Goal: Task Accomplishment & Management: Use online tool/utility

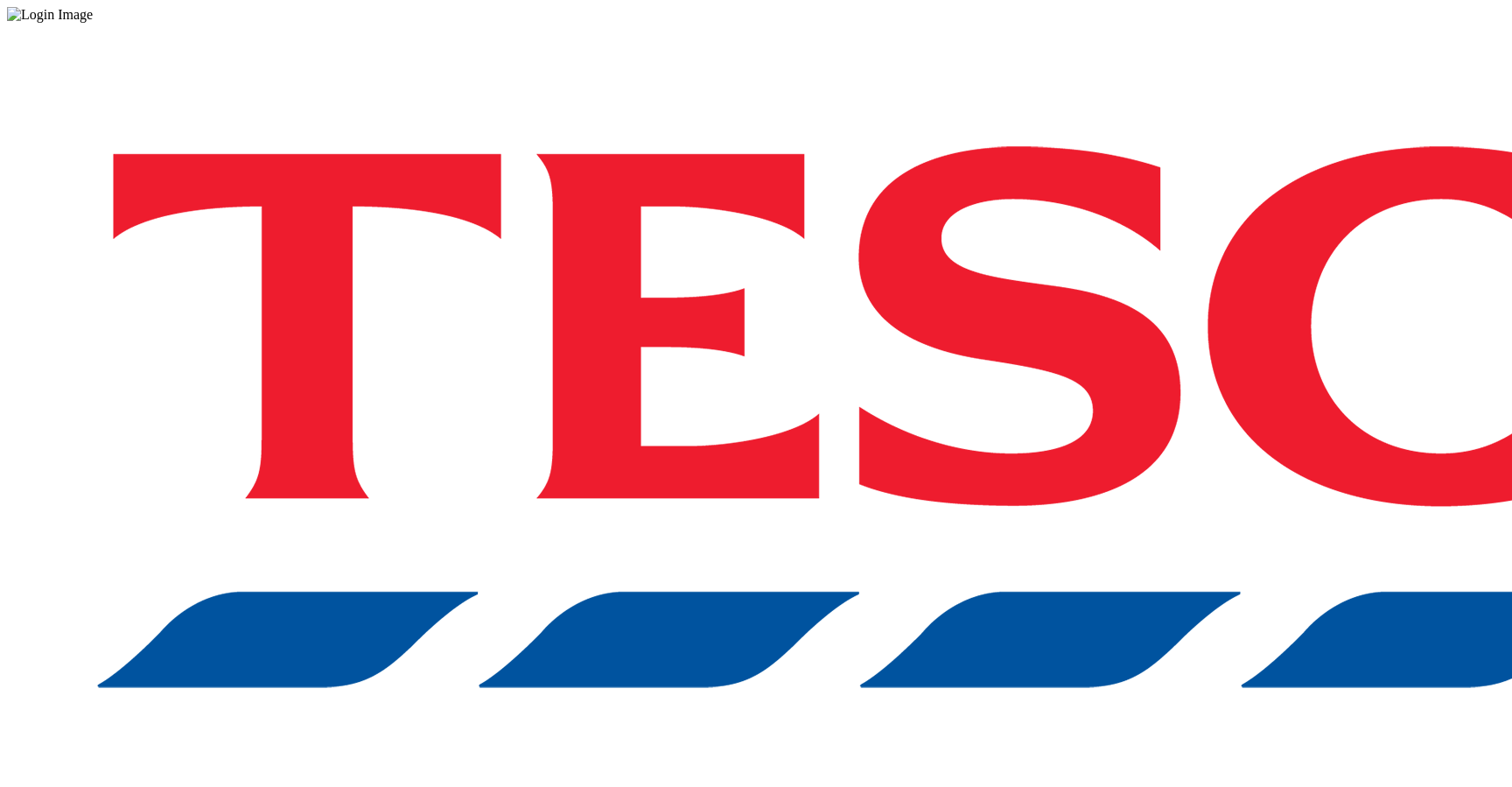
click at [1183, 476] on div "Log in to the Spectra’s dashboard using [PERSON_NAME]’s credentials. If you don…" at bounding box center [756, 457] width 1498 height 870
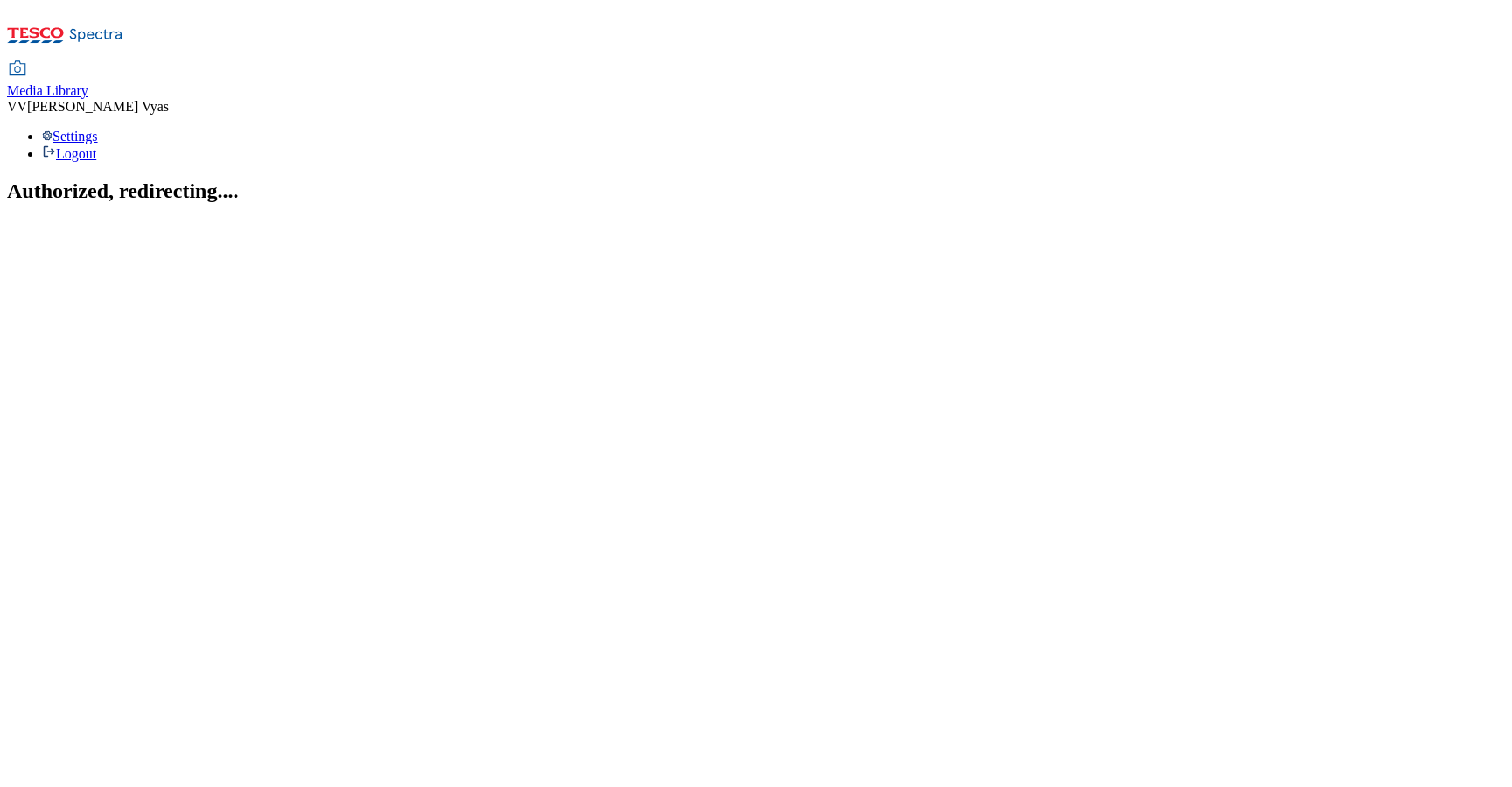
click at [89, 83] on span "Media Library" at bounding box center [47, 90] width 82 height 15
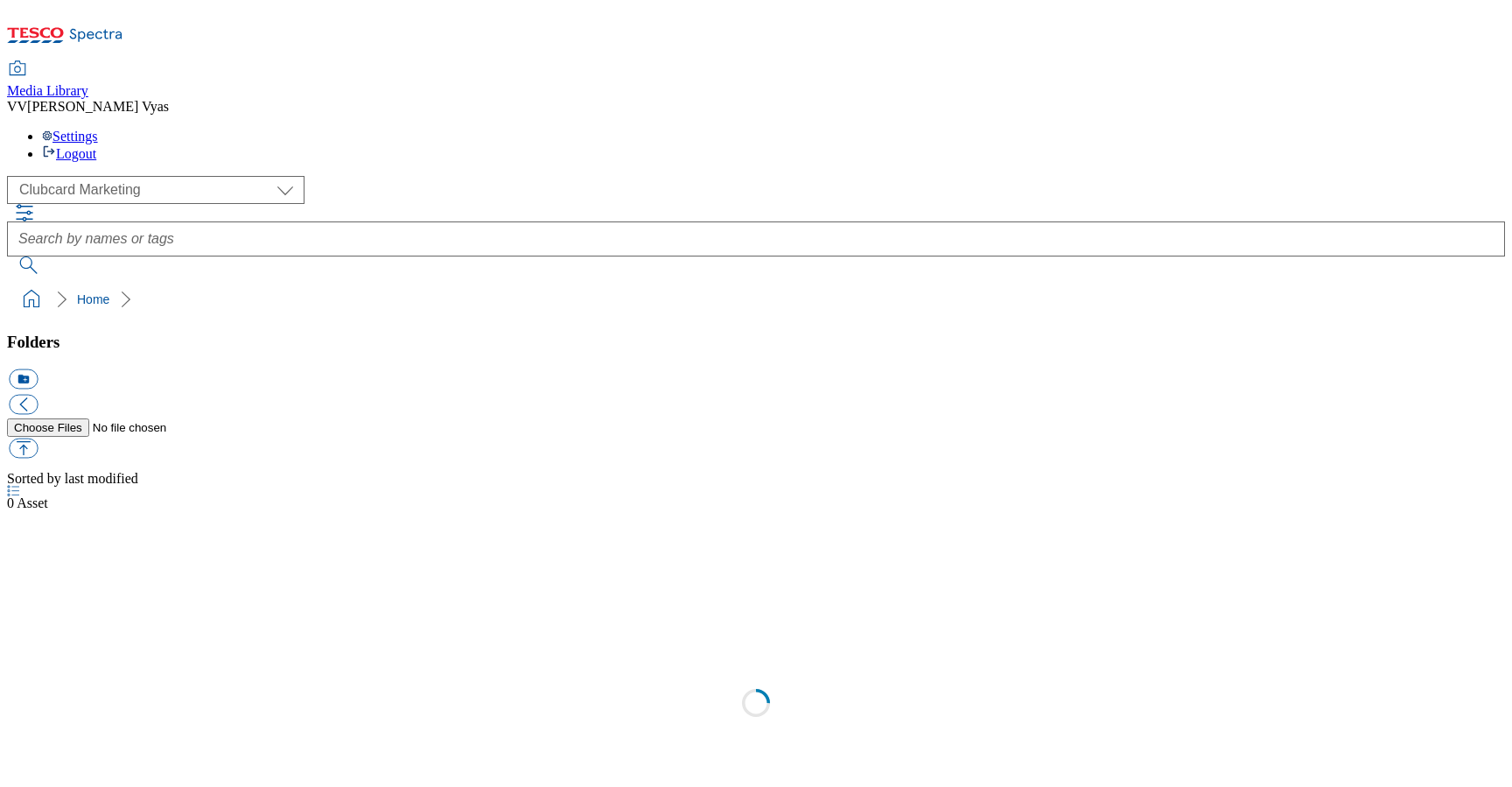
scroll to position [2, 0]
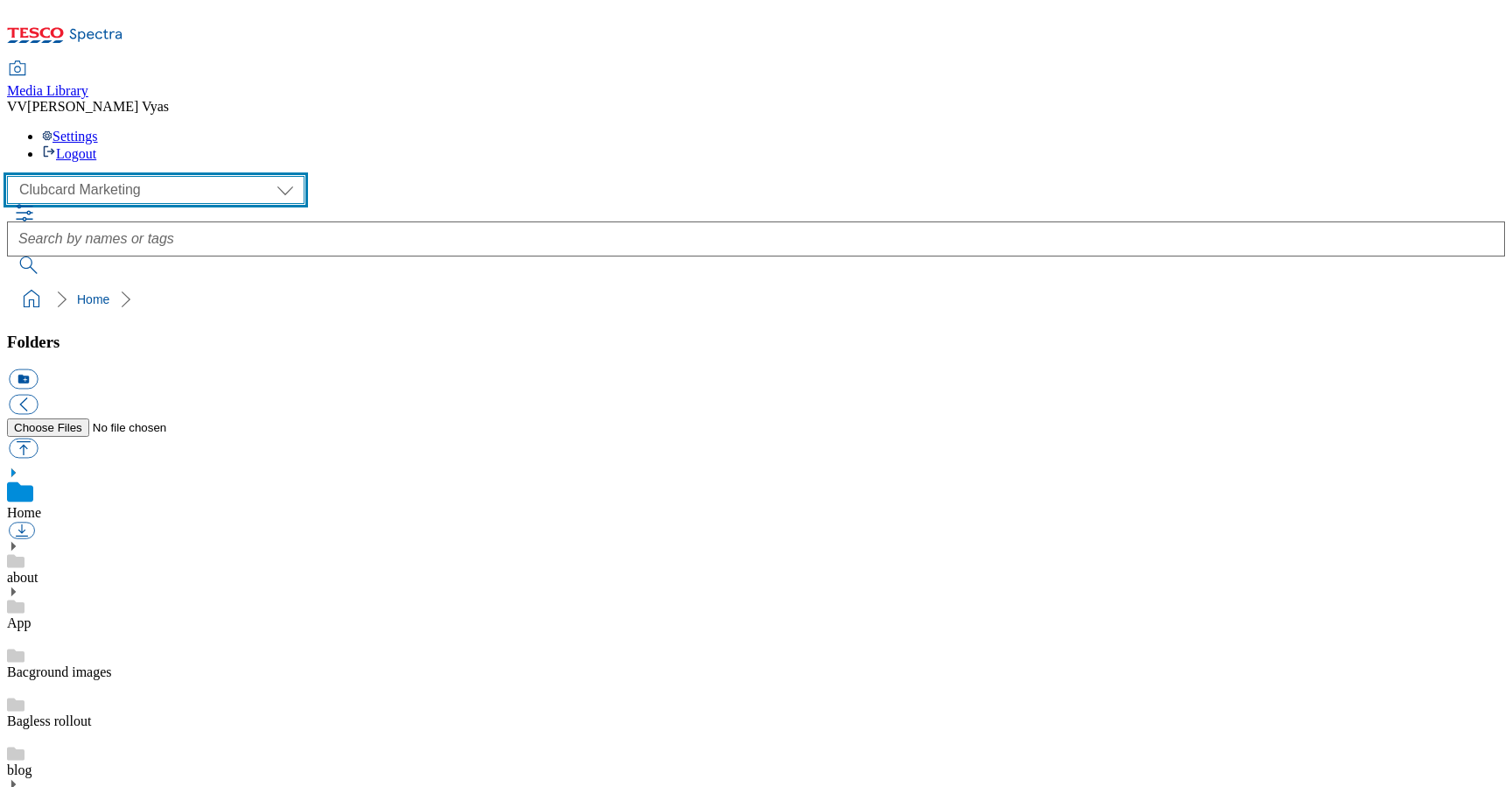
select select "flare-ghs-mktg"
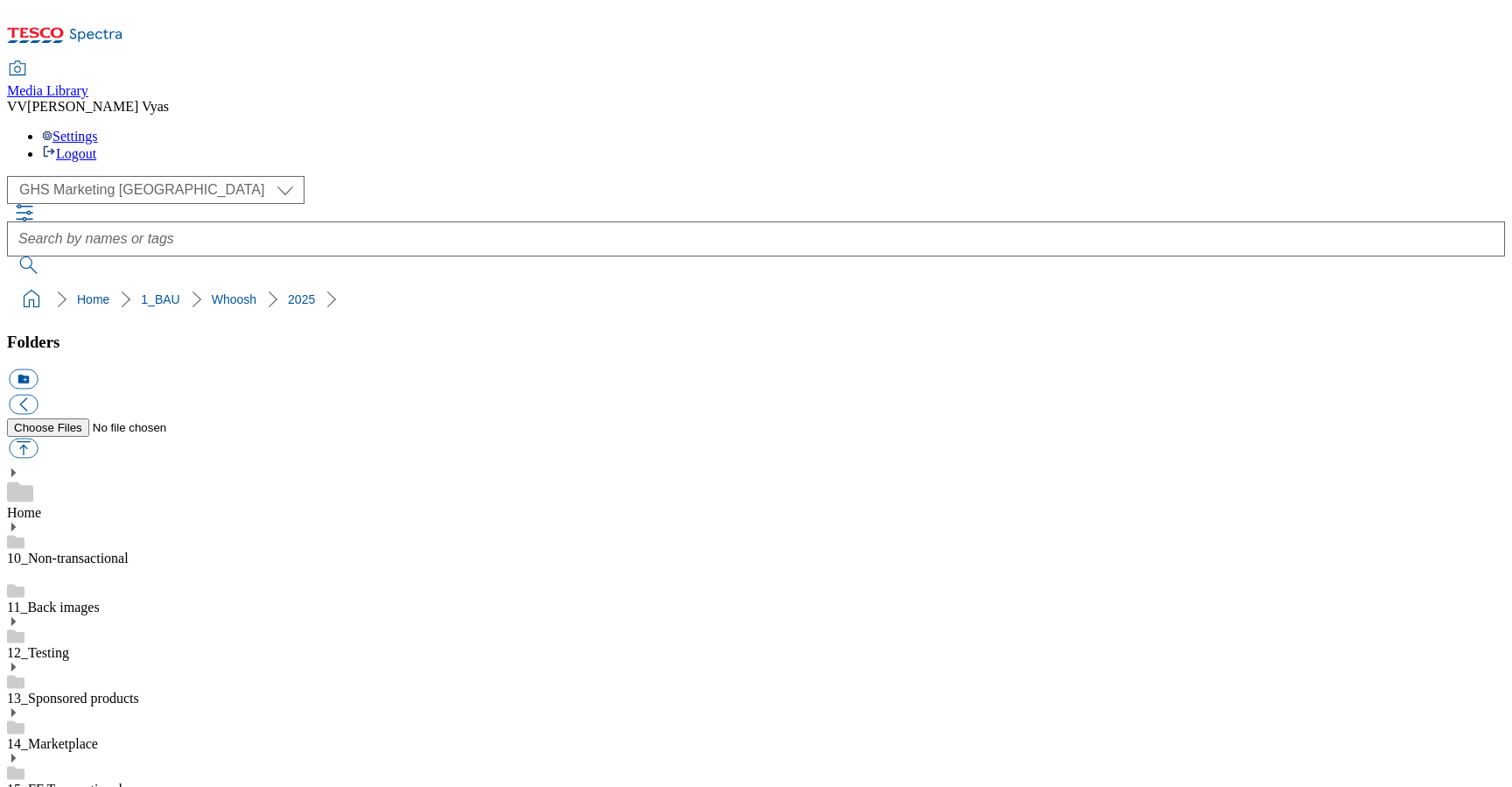
scroll to position [560, 0]
click at [37, 369] on button "icon_new_folder" at bounding box center [23, 379] width 29 height 20
type input "2529"
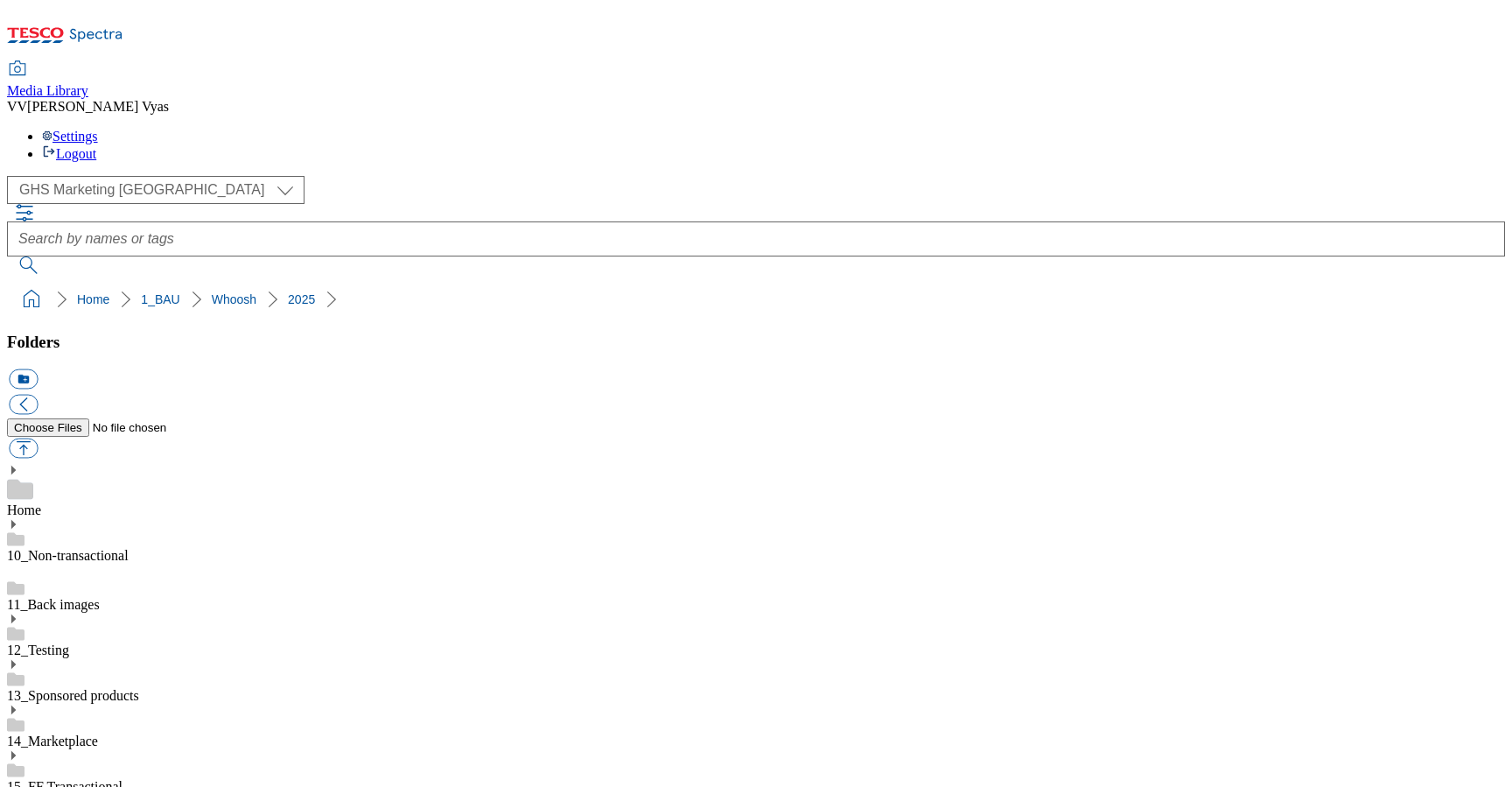
click at [37, 438] on button "button" at bounding box center [23, 448] width 29 height 20
type input "C:\fakepath\2529-Whoosh_TradeStamp_Essentials_ABCD.jpg"
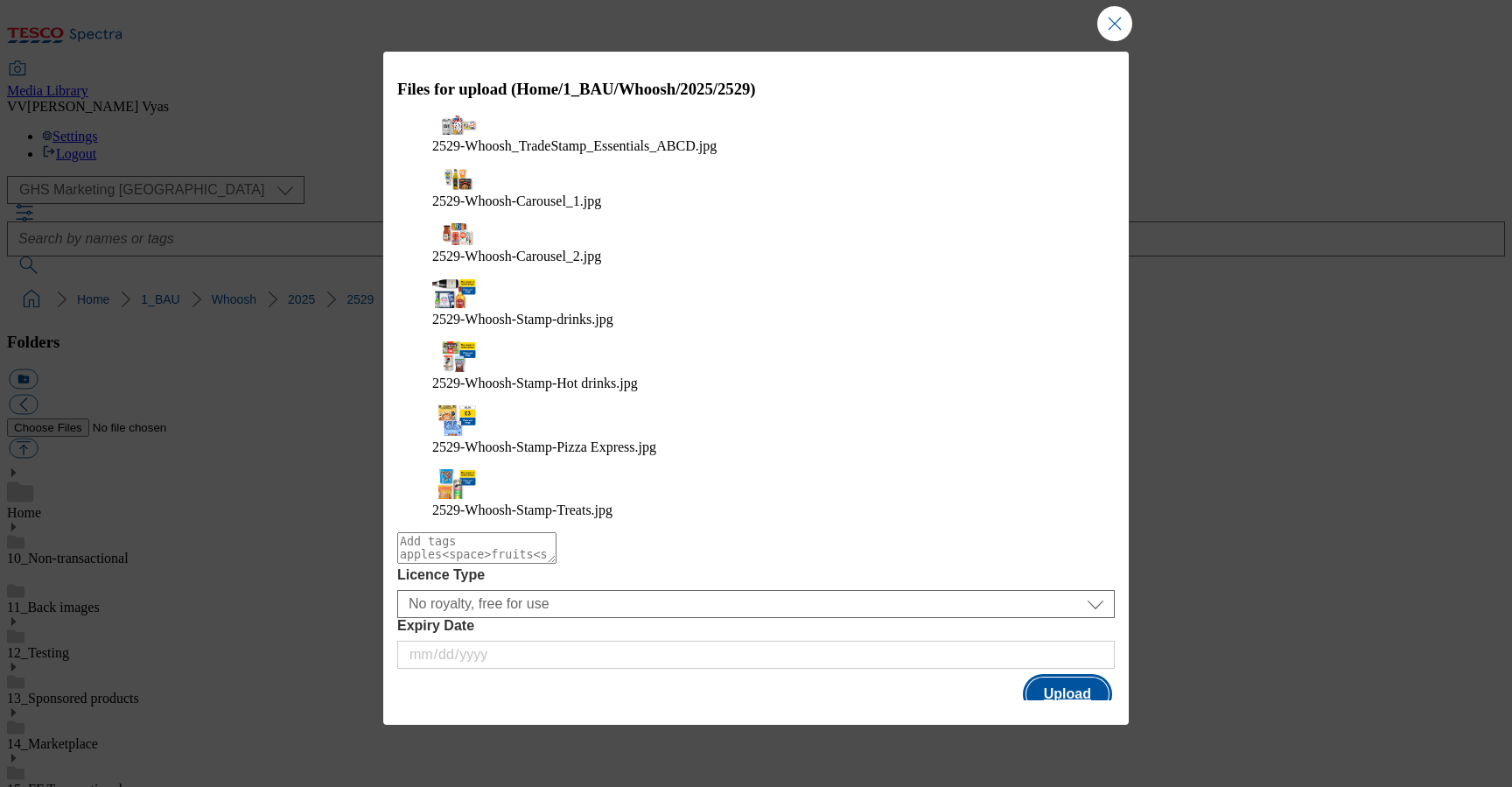
click at [1071, 678] on button "Upload" at bounding box center [1068, 694] width 83 height 33
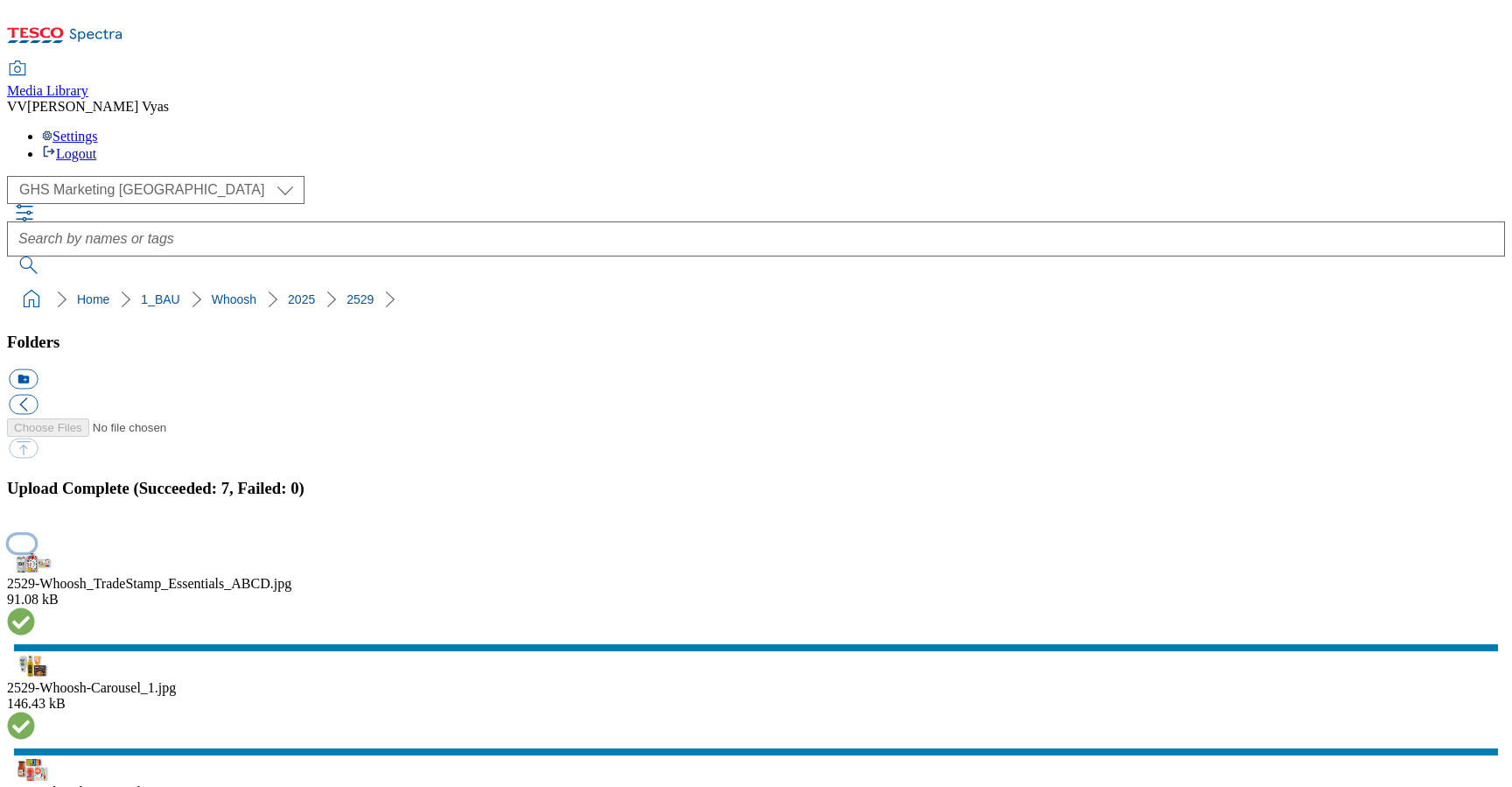
click at [35, 535] on button "button" at bounding box center [22, 543] width 27 height 17
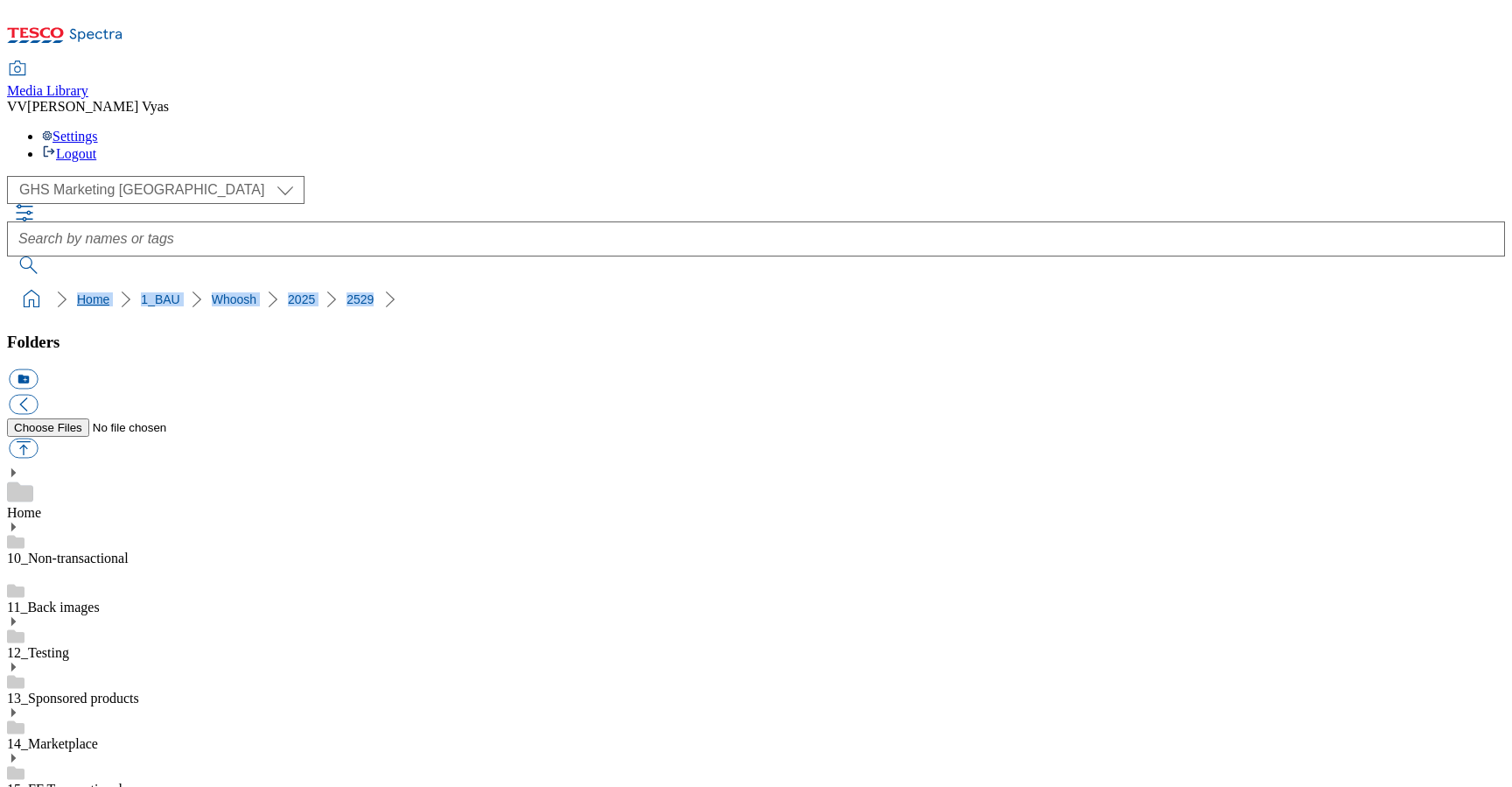
drag, startPoint x: 384, startPoint y: 171, endPoint x: 12, endPoint y: 165, distance: 372.0
click at [18, 283] on ol "Home 1_BAU Whoosh 2025 2529" at bounding box center [761, 299] width 1488 height 33
copy ol "Home 1_BAU Whoosh 2025 2529"
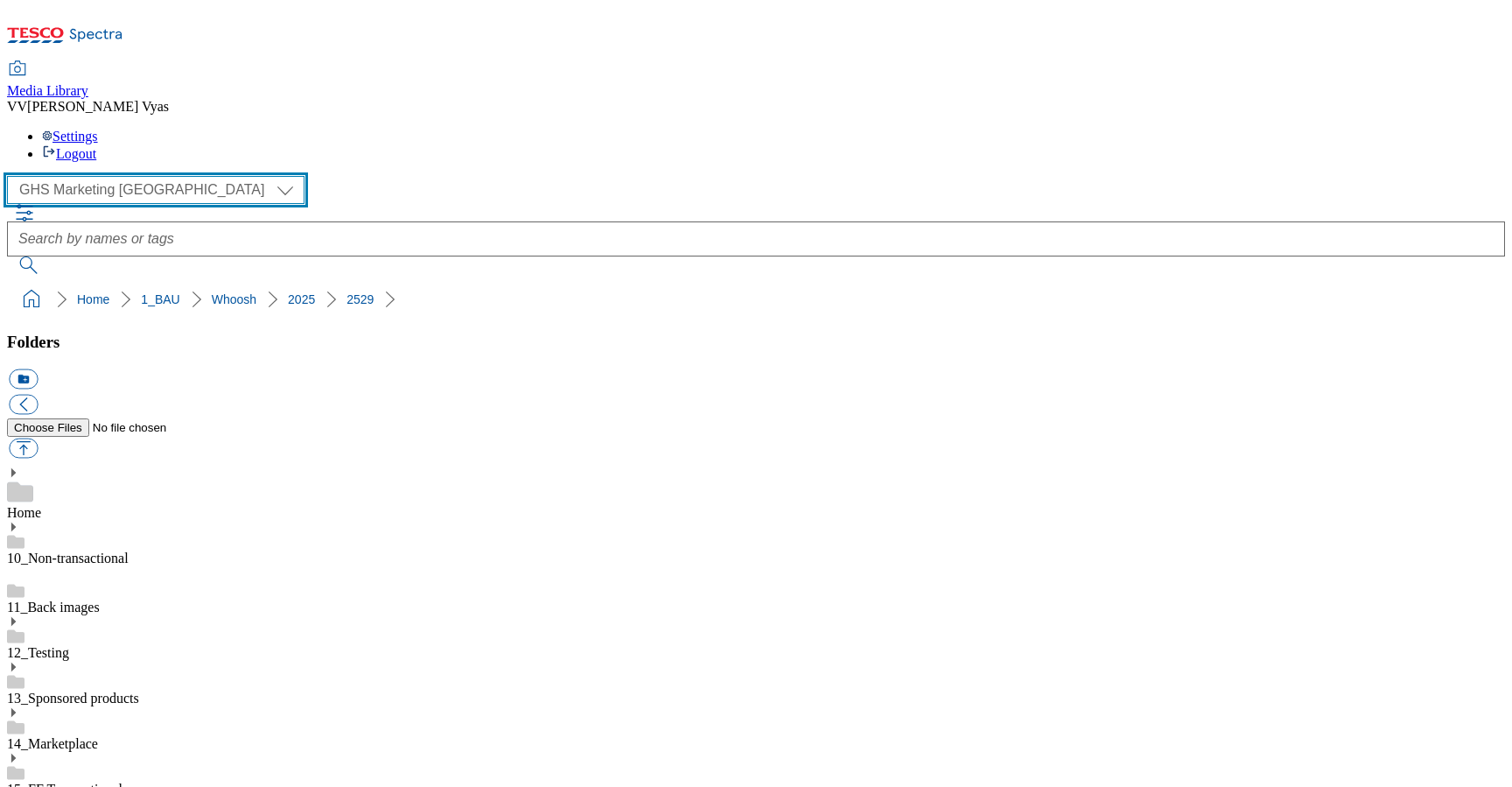
select select "flare-homepage"
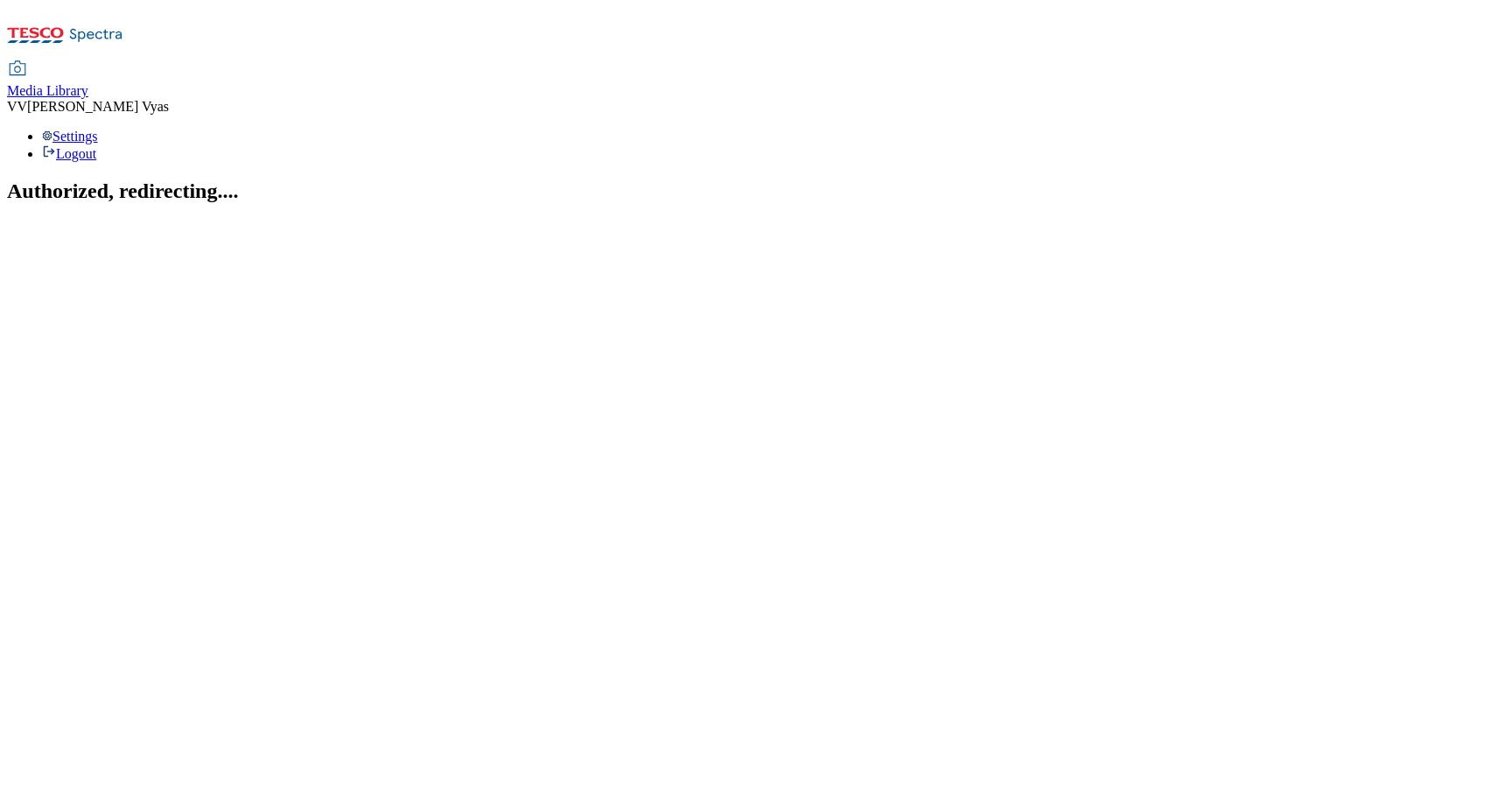
click at [89, 83] on div "Media Library" at bounding box center [47, 91] width 82 height 16
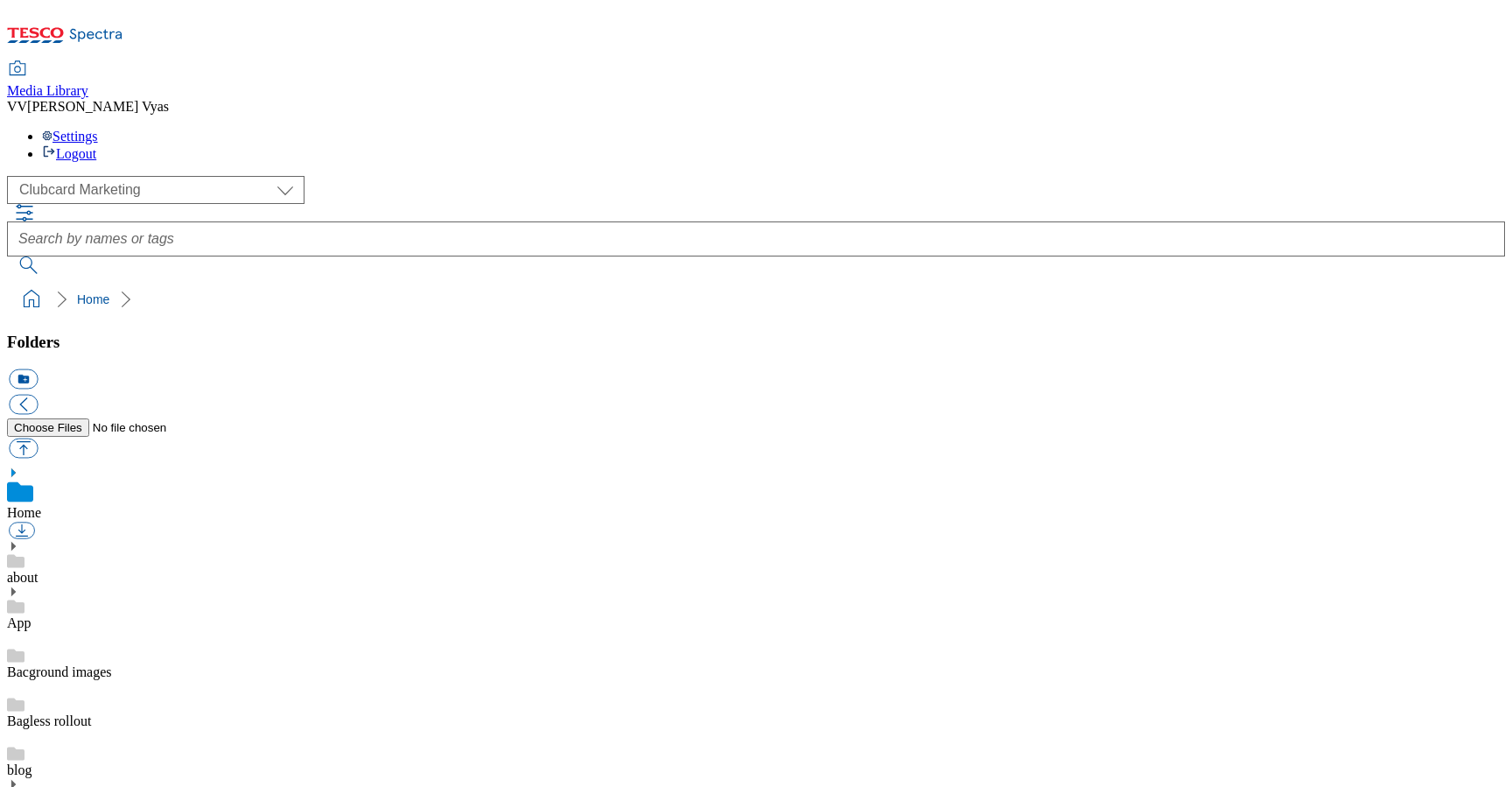
scroll to position [2, 0]
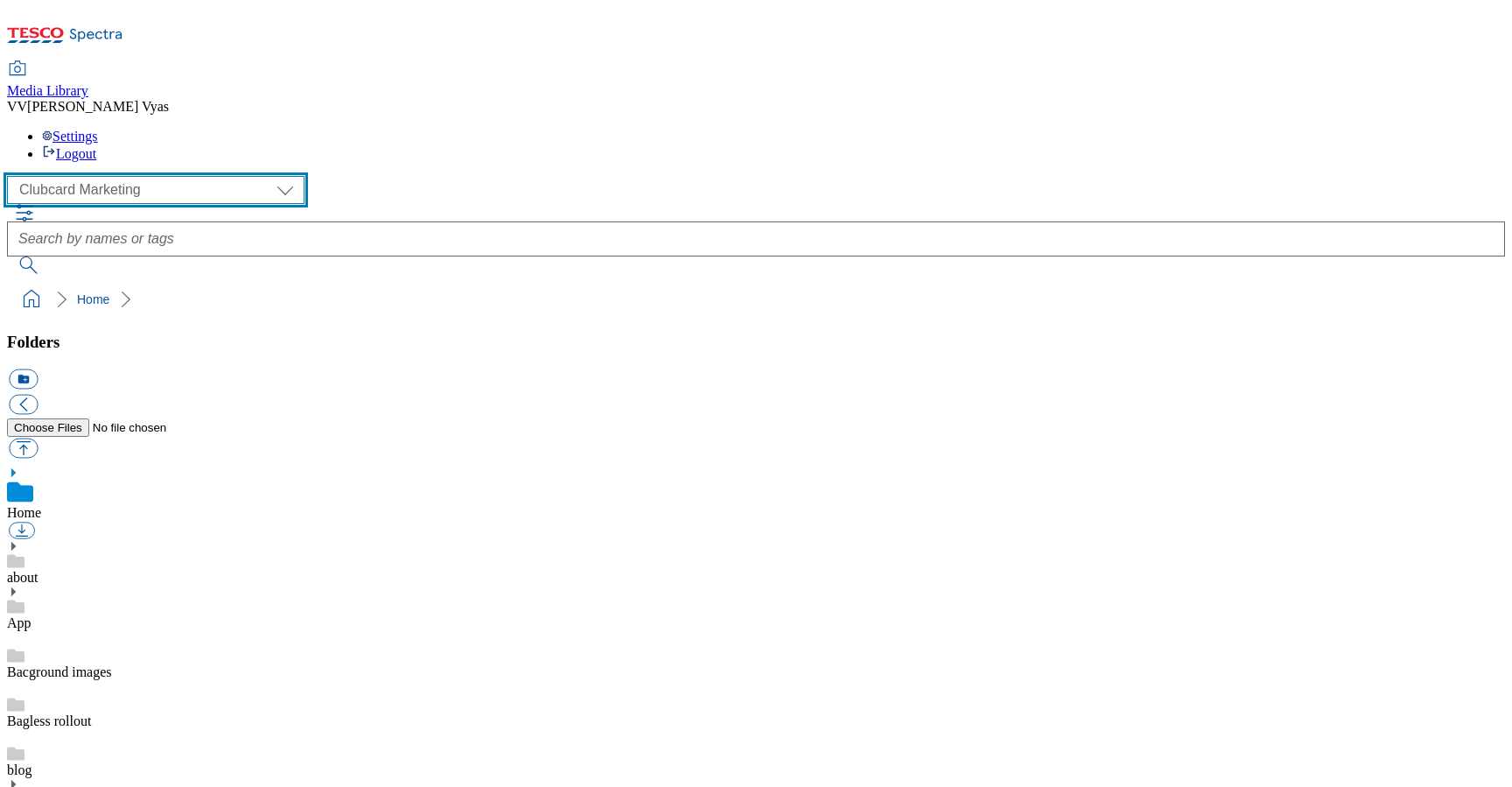
select select "flare-homepage"
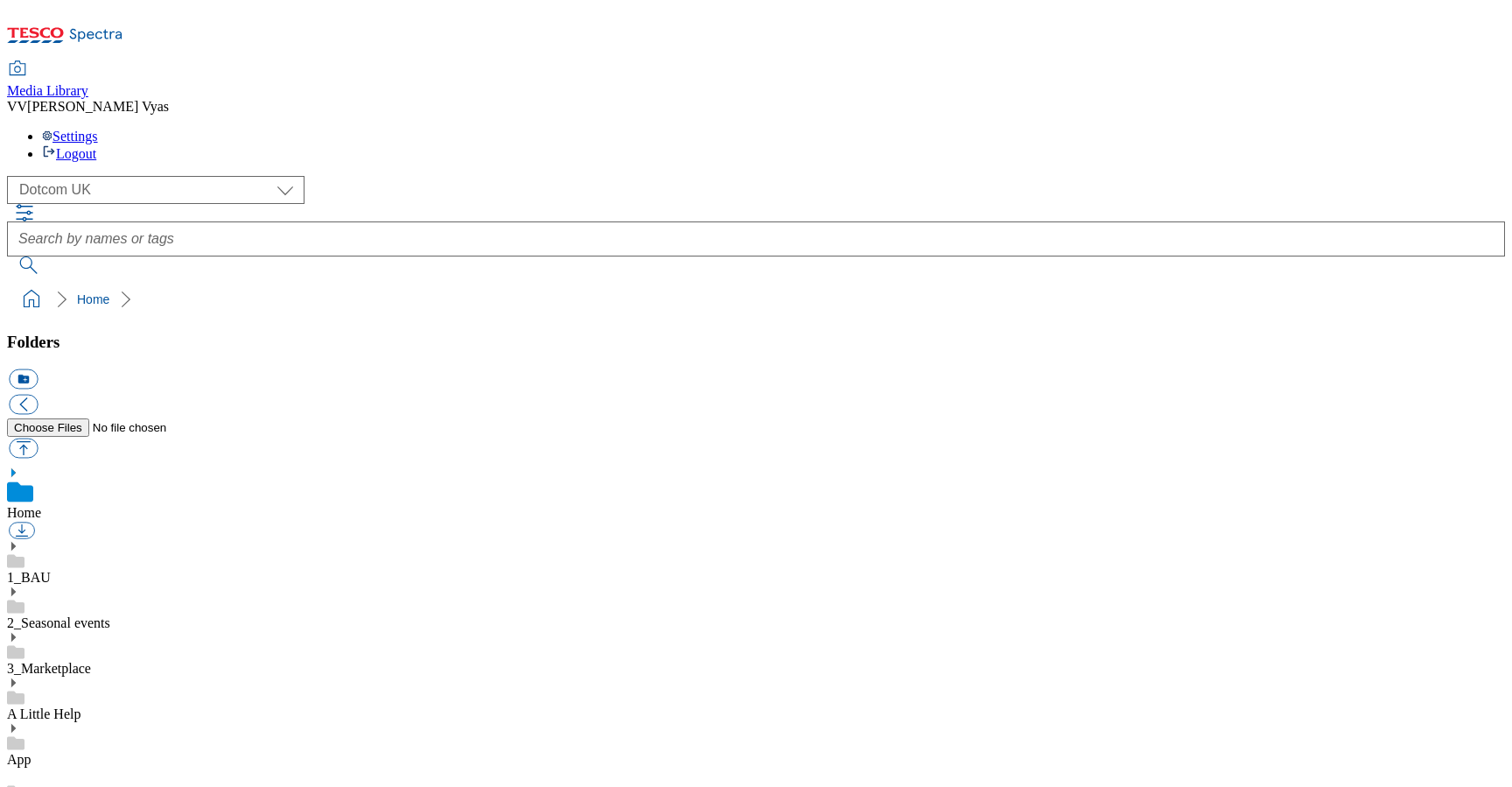
click at [16, 587] on use at bounding box center [14, 591] width 4 height 9
click at [25, 649] on use at bounding box center [16, 655] width 18 height 13
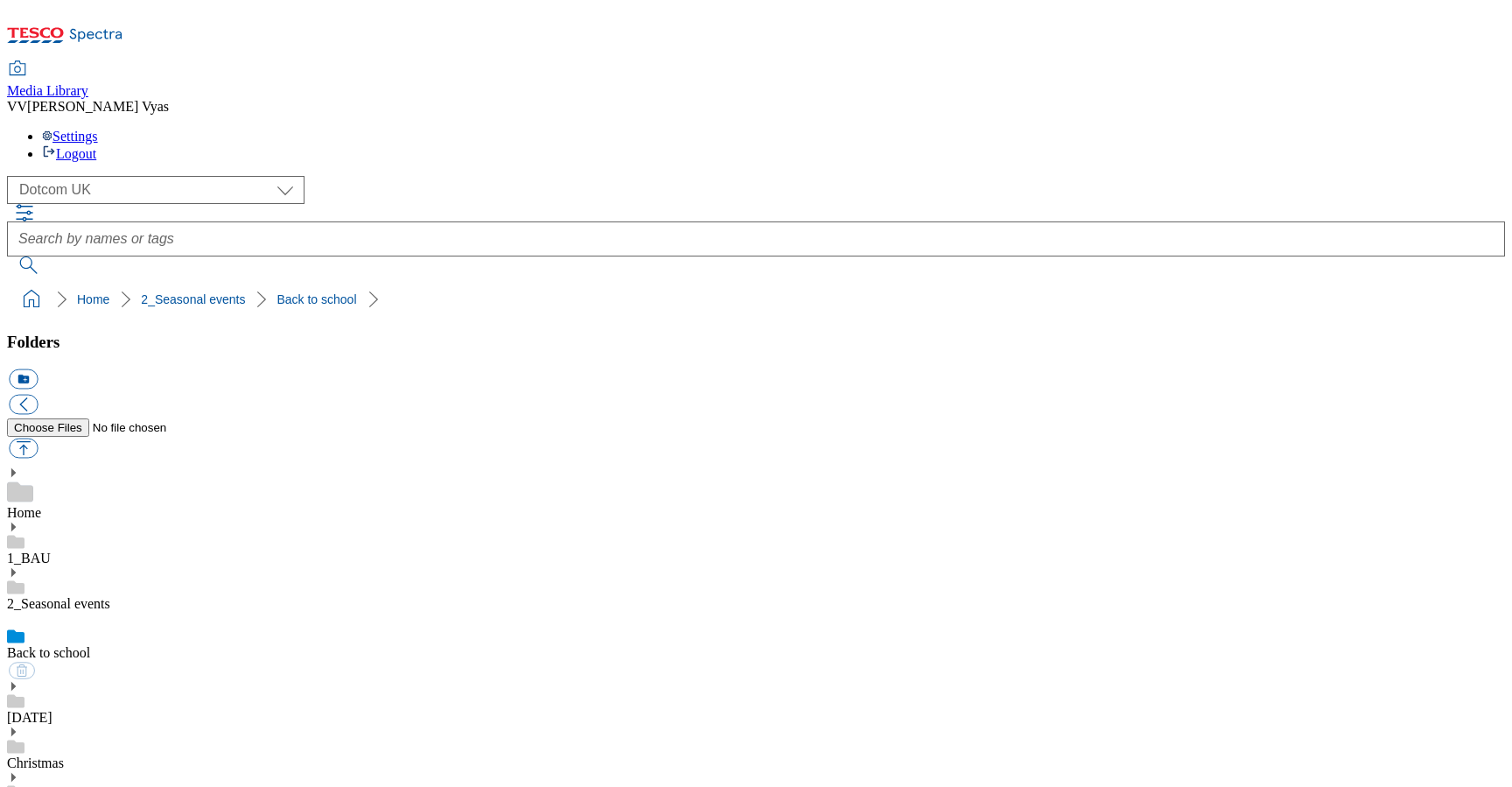
click at [16, 682] on use at bounding box center [14, 686] width 4 height 9
click at [91, 645] on link "Back to school" at bounding box center [48, 652] width 83 height 15
click at [37, 369] on button "icon_new_folder" at bounding box center [23, 379] width 29 height 20
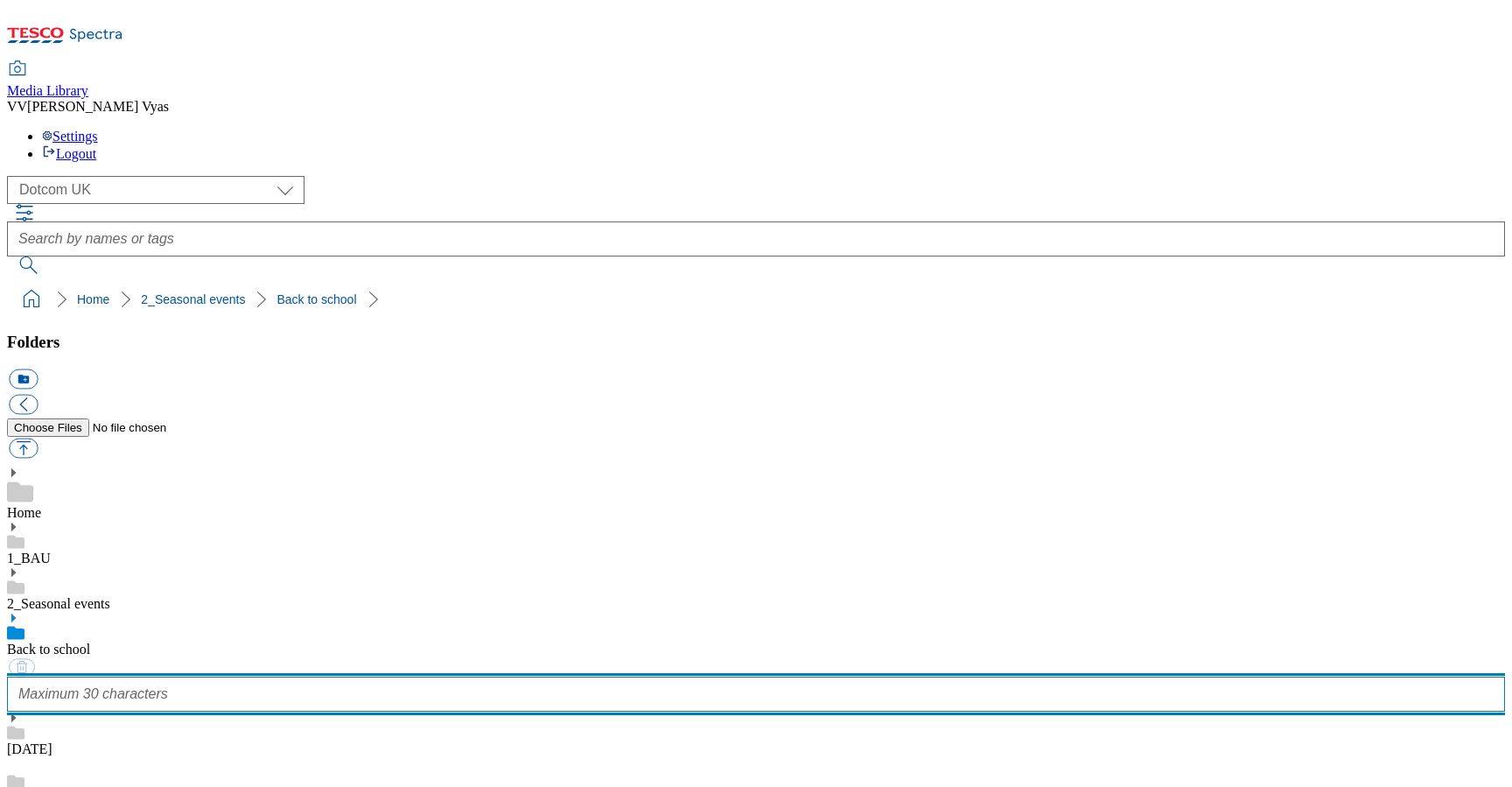
click at [147, 677] on input "text" at bounding box center [756, 694] width 1498 height 35
type input "2528"
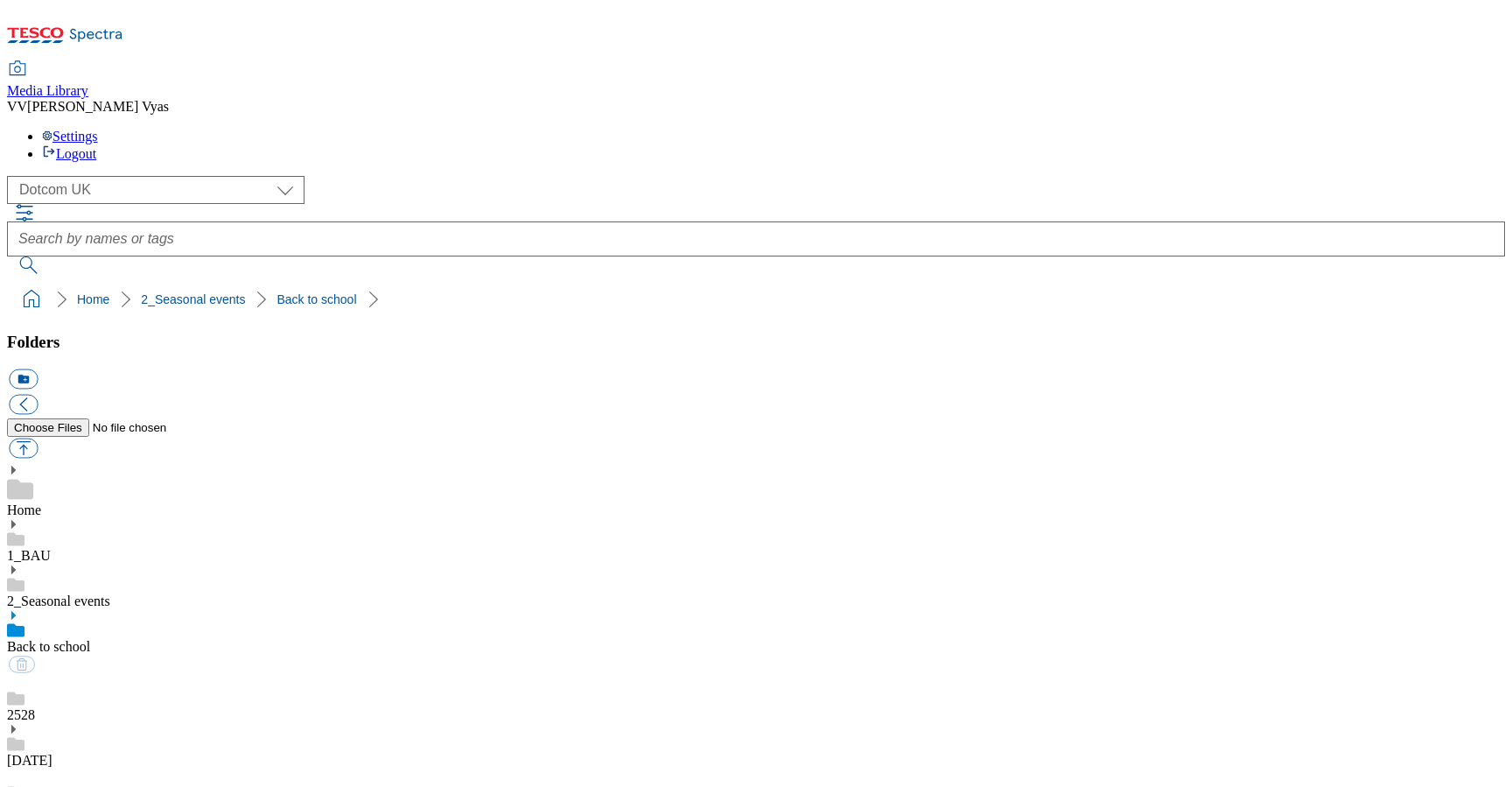
click at [153, 674] on div "2528" at bounding box center [756, 698] width 1498 height 49
click at [37, 438] on button "button" at bounding box center [23, 448] width 29 height 20
type input "C:\fakepath\2025-GHS-Buylist-Header-1390x392-BTR.jpg"
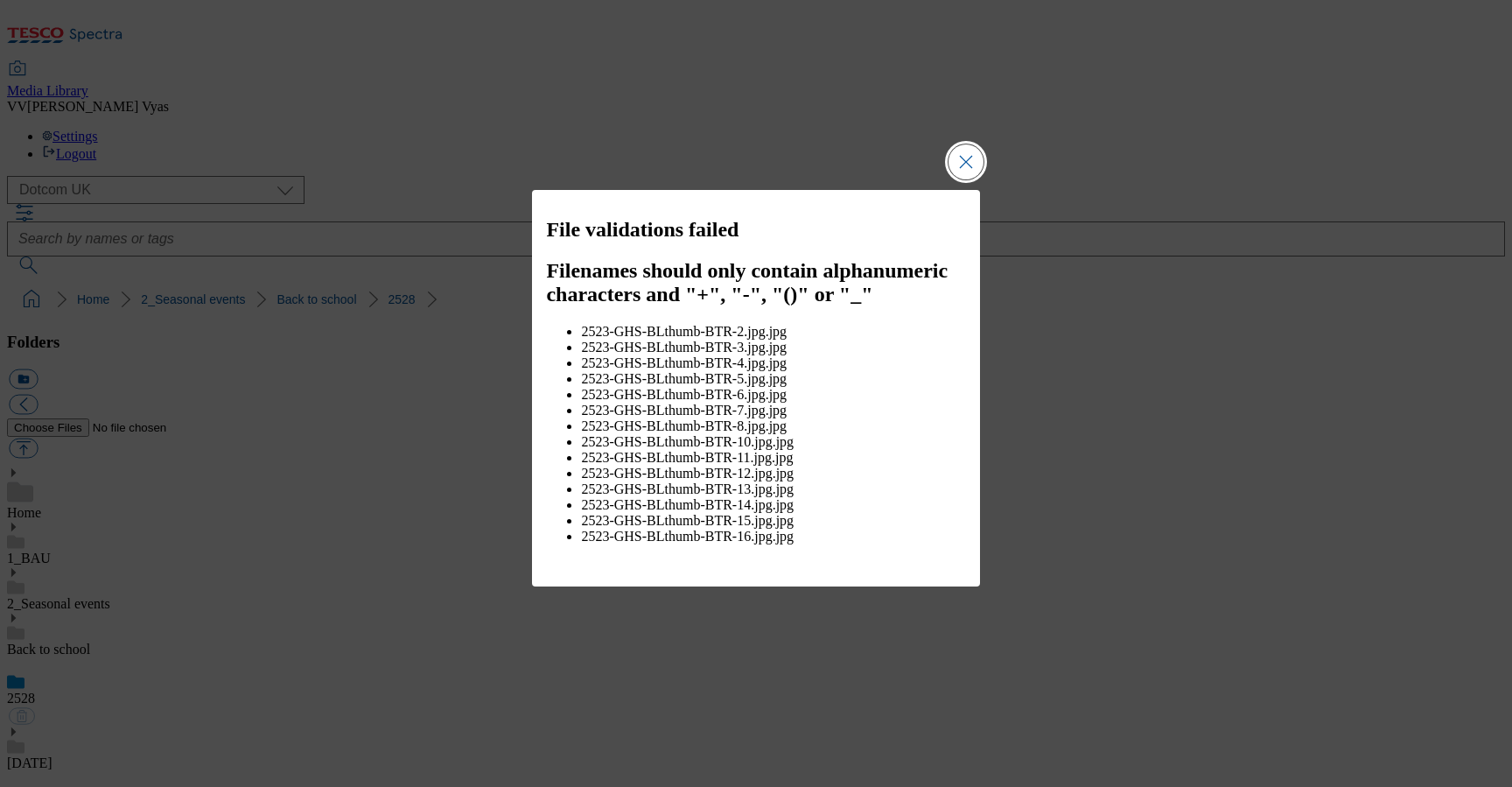
click at [959, 179] on button "Close Modal" at bounding box center [966, 163] width 35 height 35
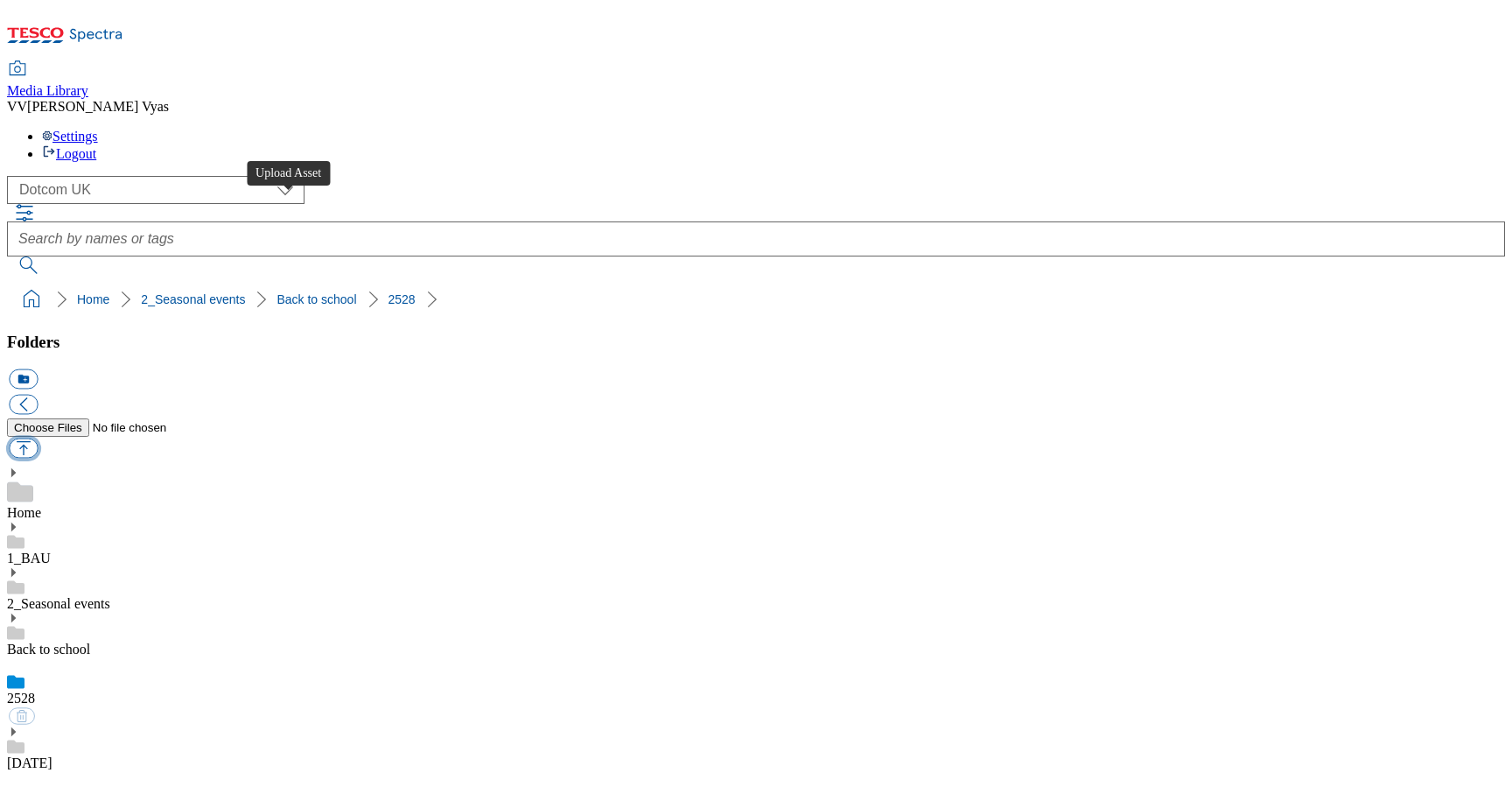
click at [37, 438] on button "button" at bounding box center [23, 448] width 29 height 20
type input "C:\fakepath\2025-GHS-Buylist-Header-1390x392-BTR.jpg"
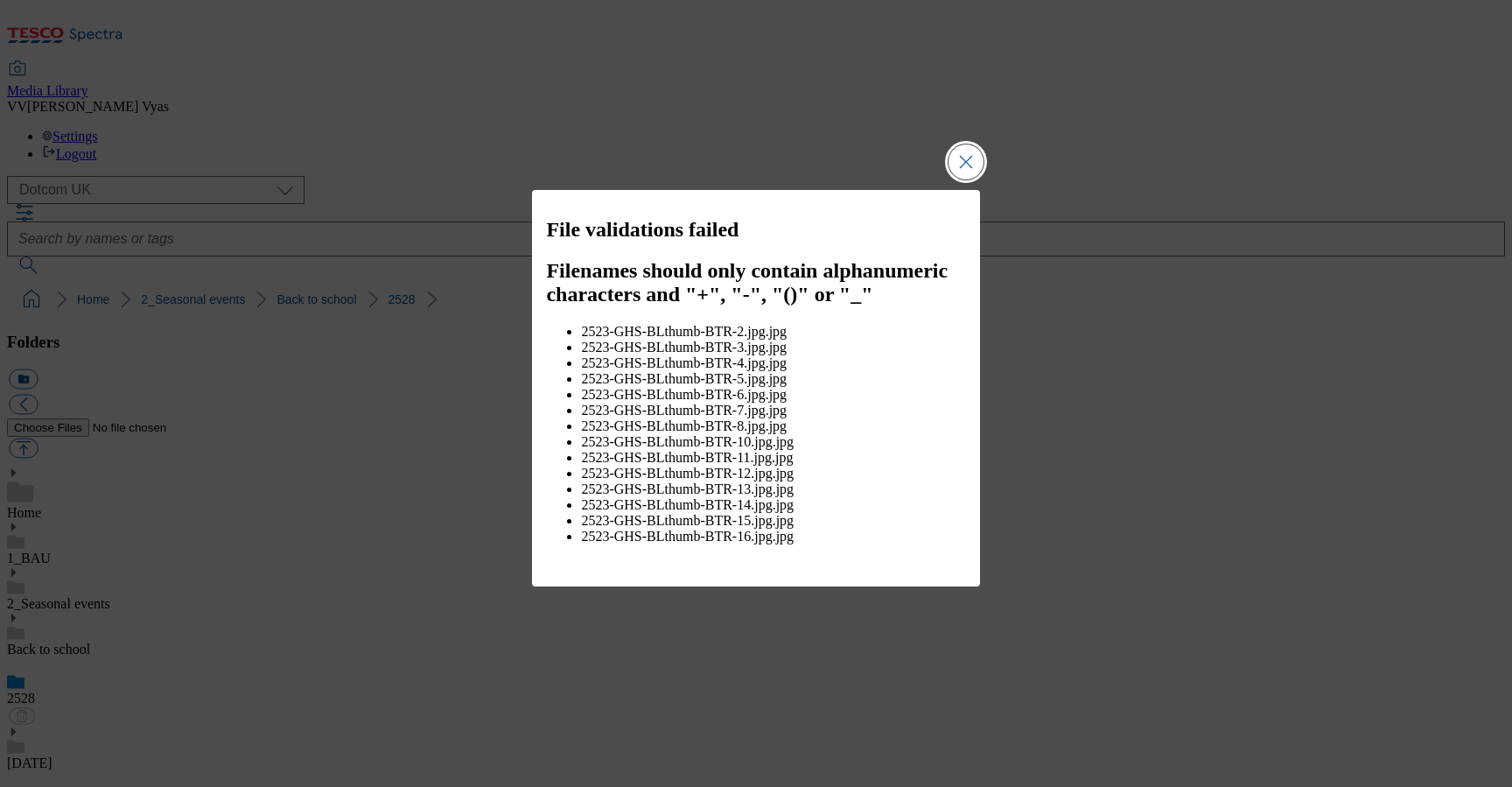
click at [961, 174] on button "Close Modal" at bounding box center [966, 163] width 35 height 35
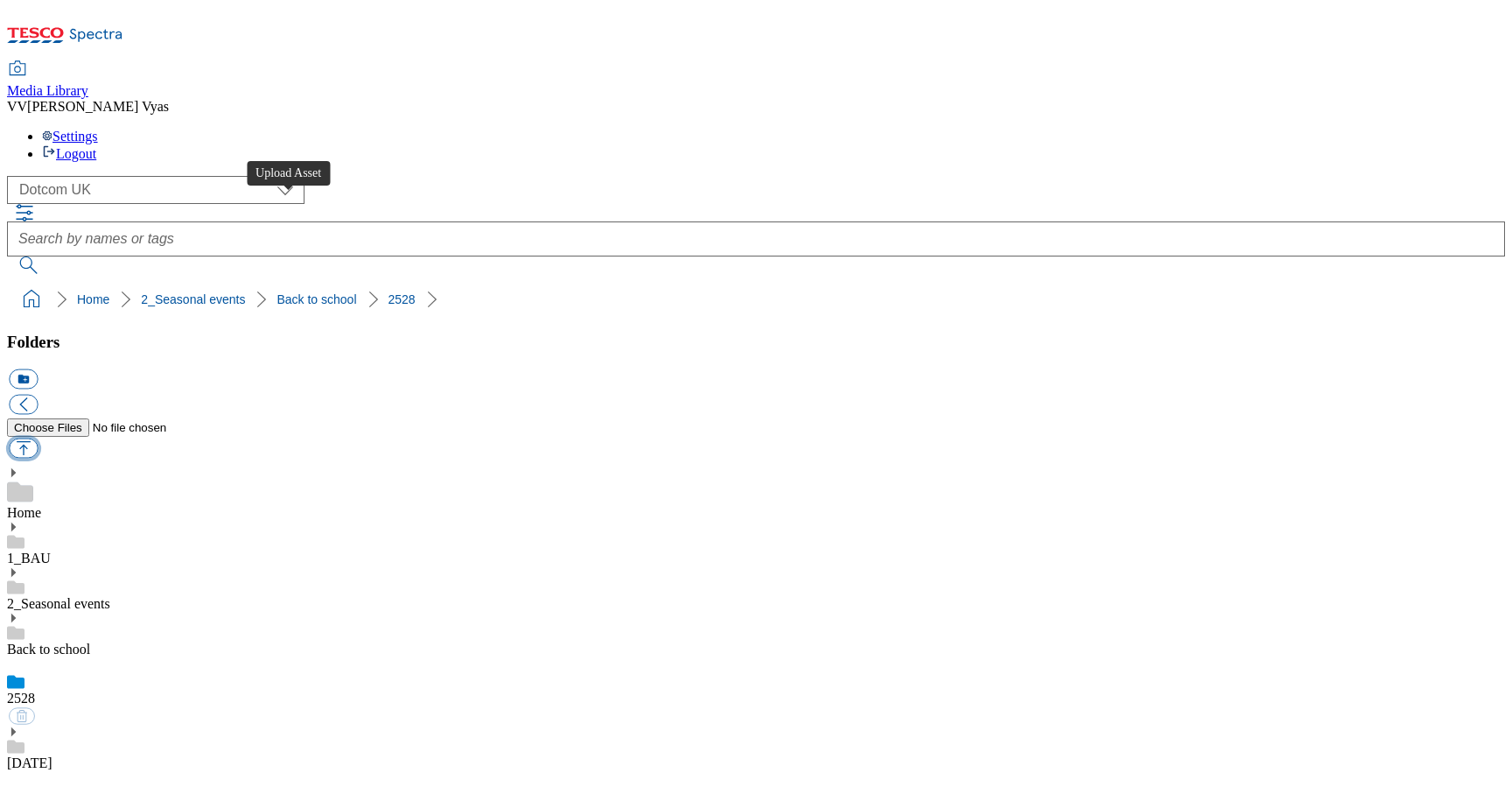
click at [37, 438] on button "button" at bounding box center [23, 448] width 29 height 20
type input "C:\fakepath\2025-GHS-Buylist-Header-1390x392 BTR.jpg"
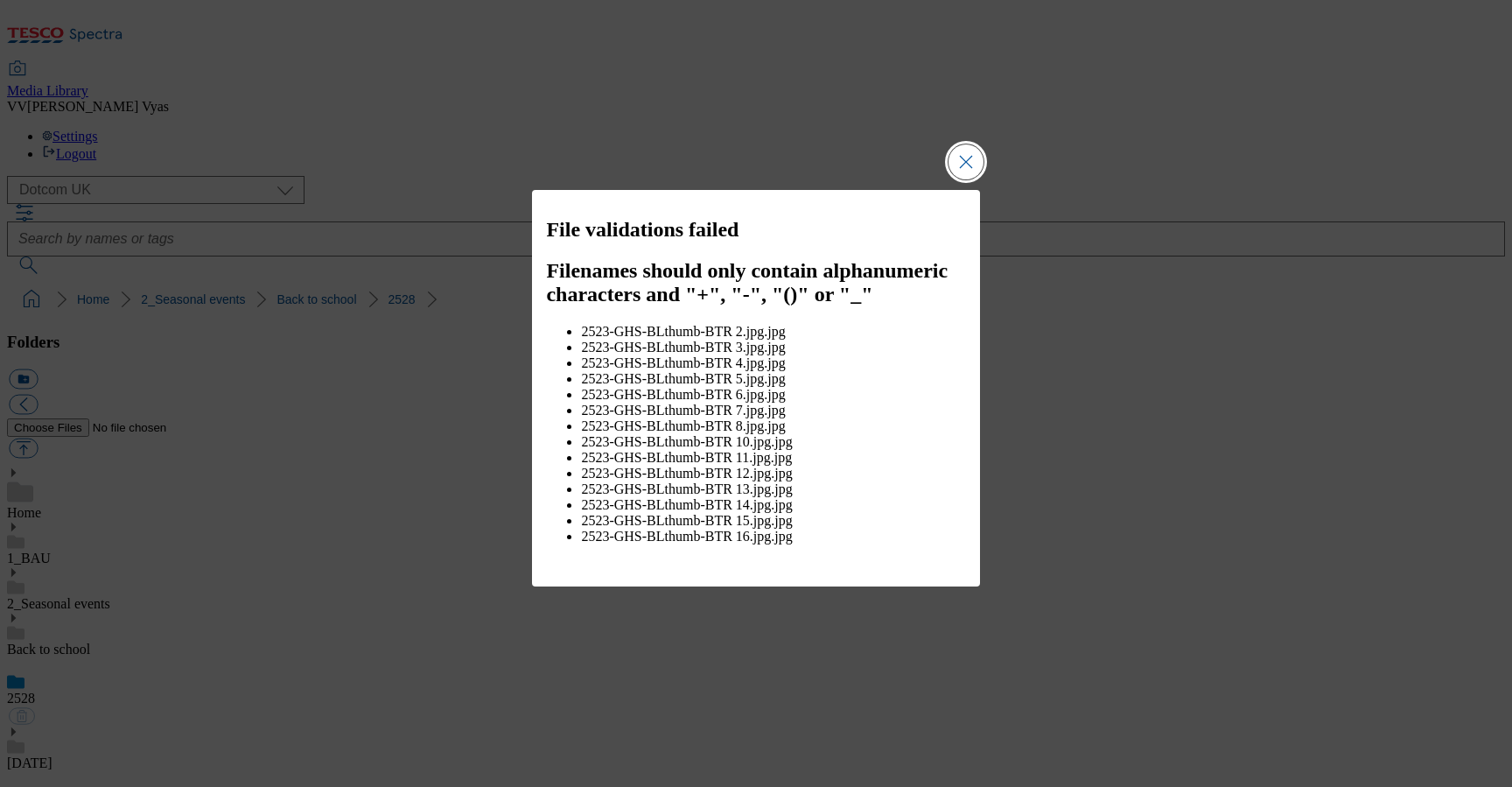
click at [961, 174] on button "Close Modal" at bounding box center [966, 163] width 35 height 35
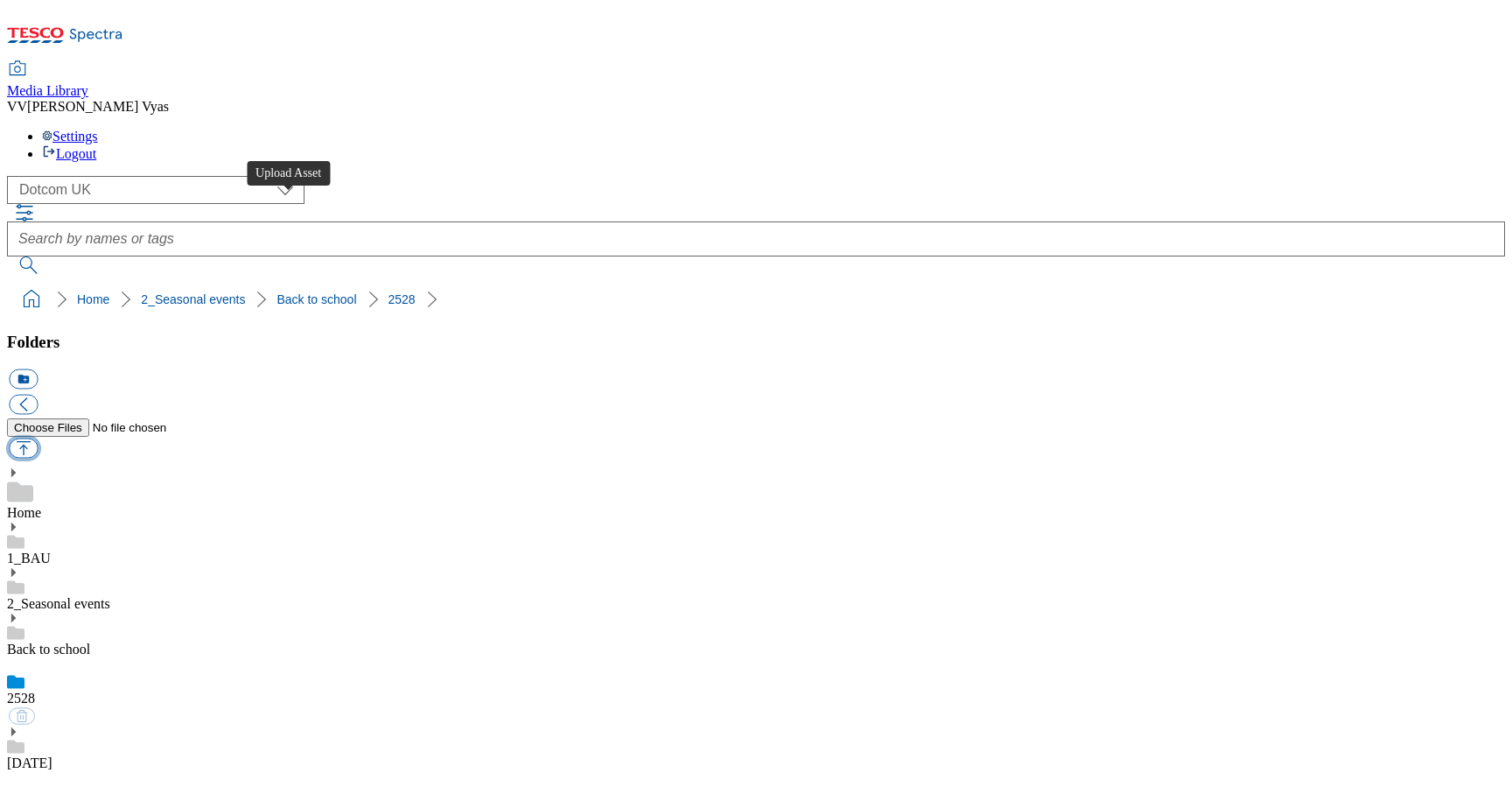
click at [37, 438] on button "button" at bounding box center [23, 448] width 29 height 20
type input "C:\fakepath\2025-GHS-Buylist-Header-1390x392 BTR.jpg"
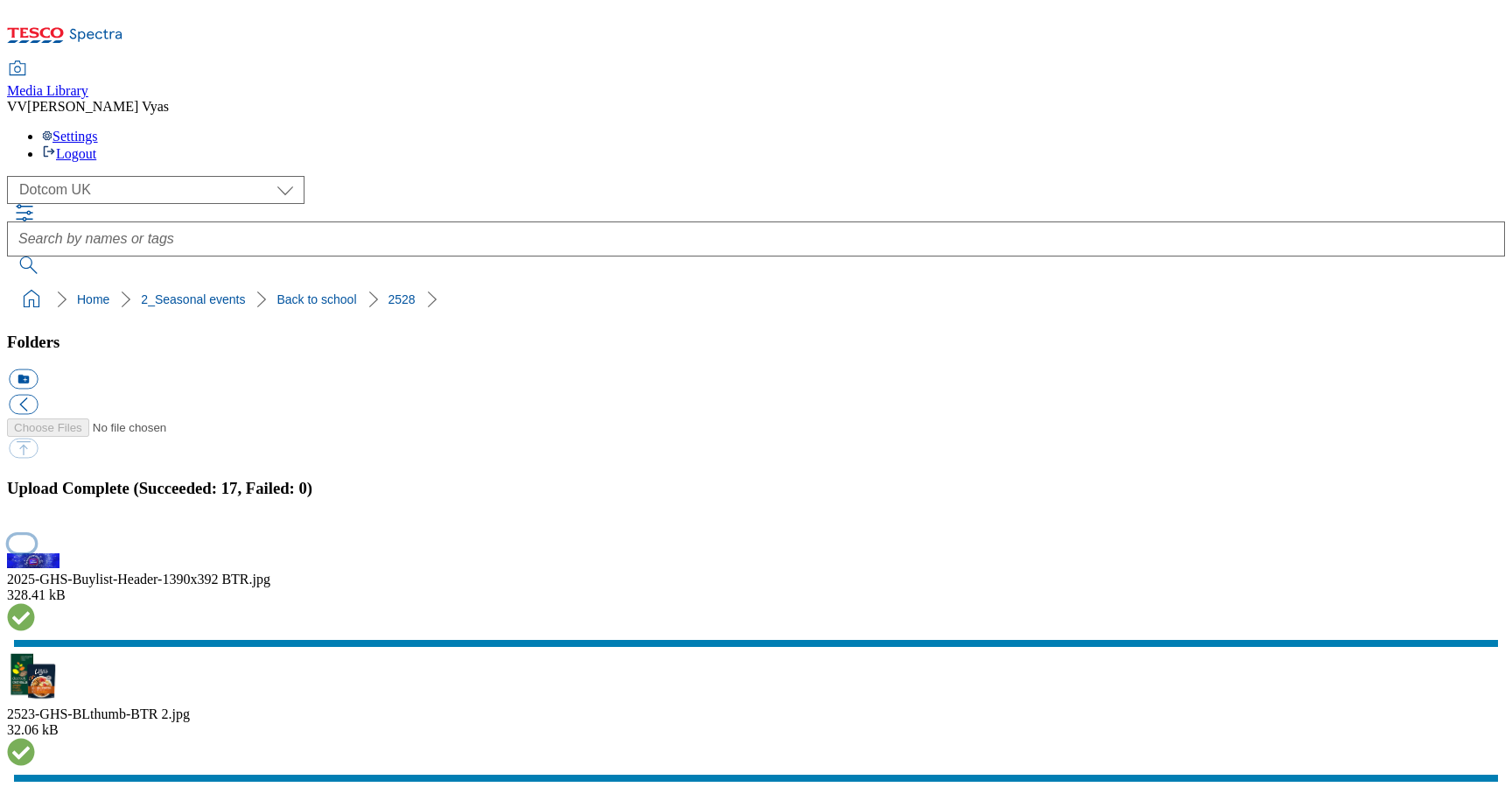
click at [35, 535] on button "button" at bounding box center [22, 543] width 27 height 17
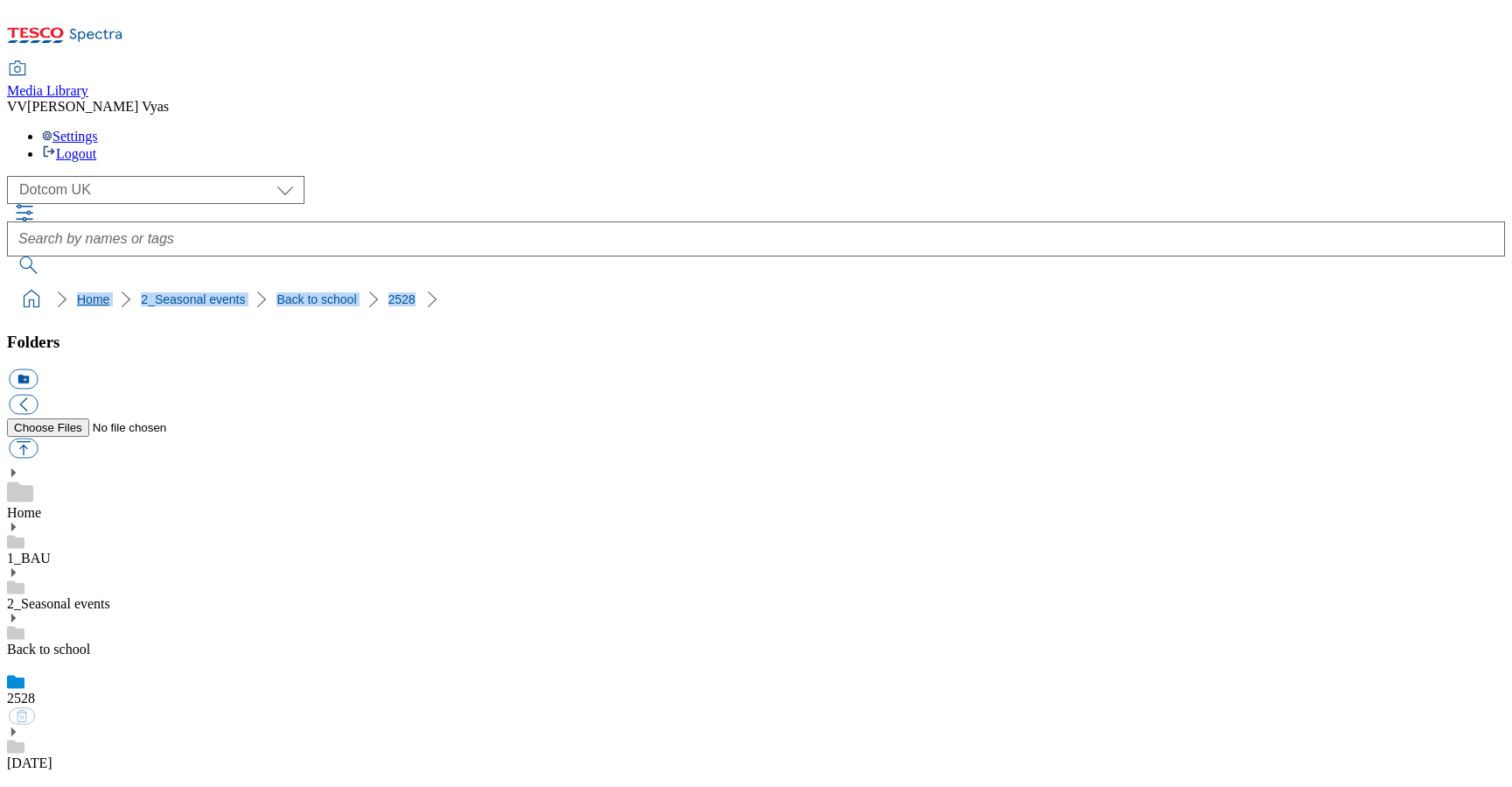
drag, startPoint x: 404, startPoint y: 162, endPoint x: 12, endPoint y: 164, distance: 392.0
click at [18, 283] on ol "Home 2_Seasonal events Back to school 2528" at bounding box center [761, 299] width 1488 height 33
copy ol "Home 2_Seasonal events Back to school 2528"
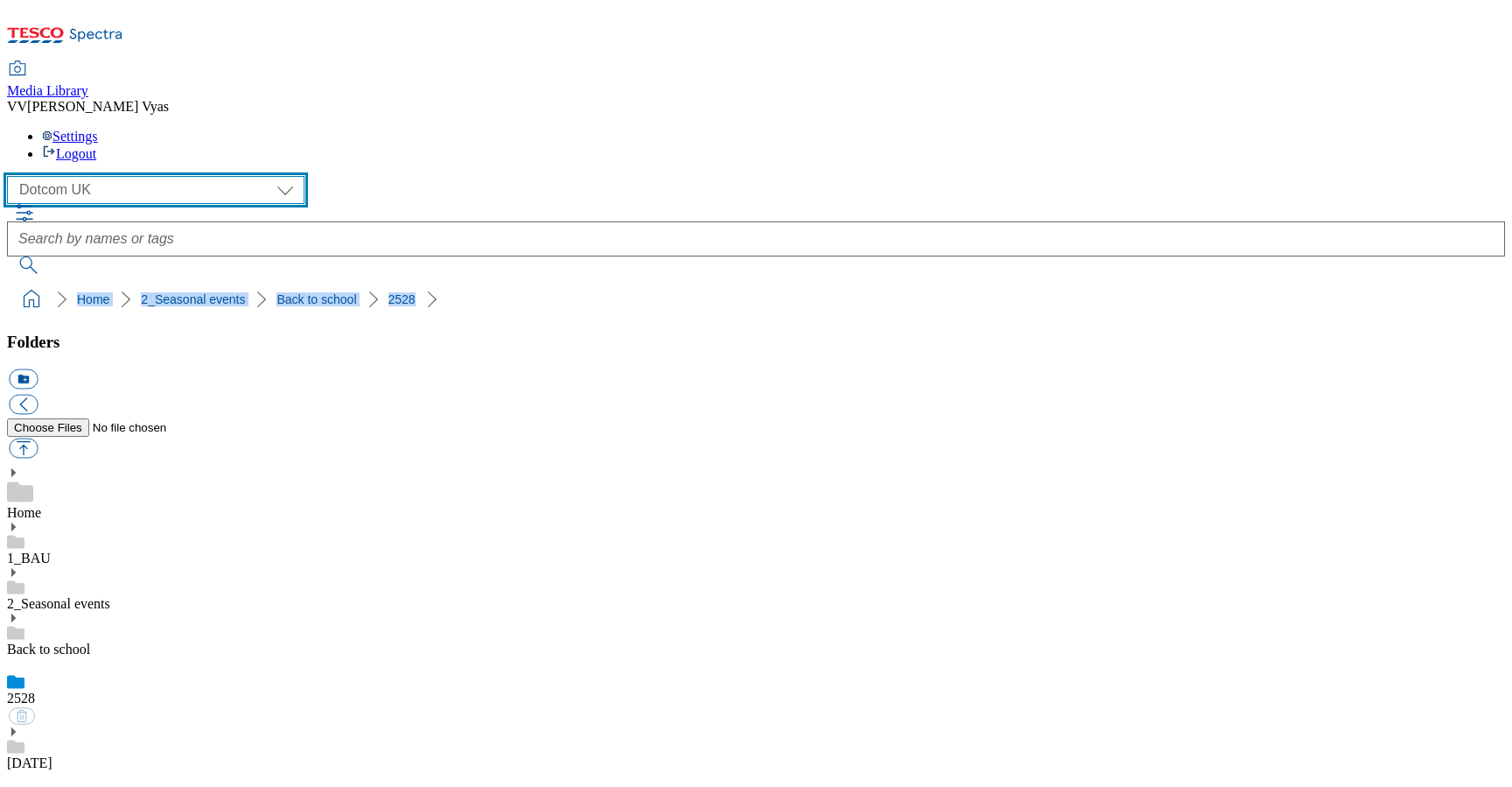
select select "flare-ghs-mktg"
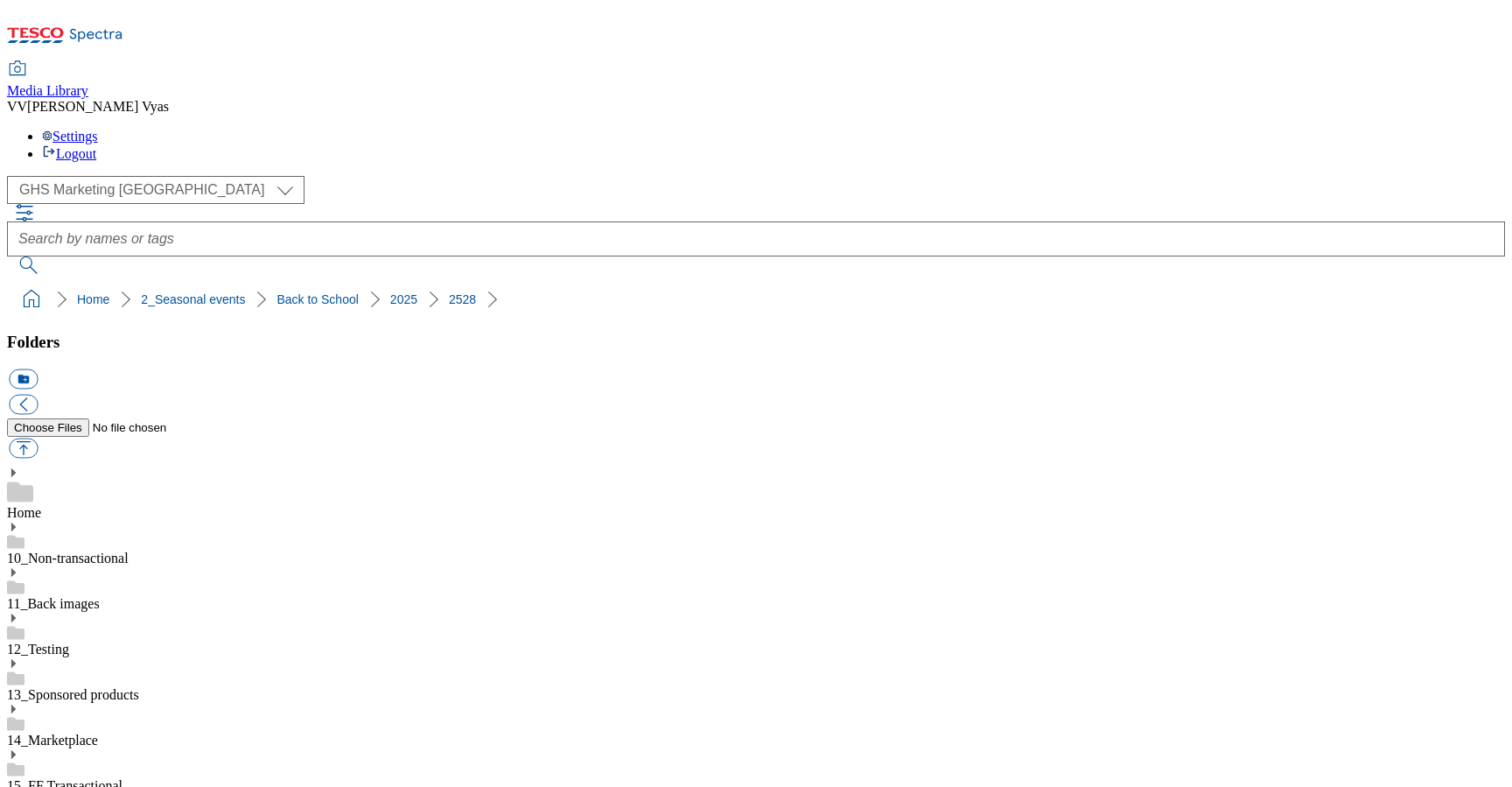
scroll to position [701, 0]
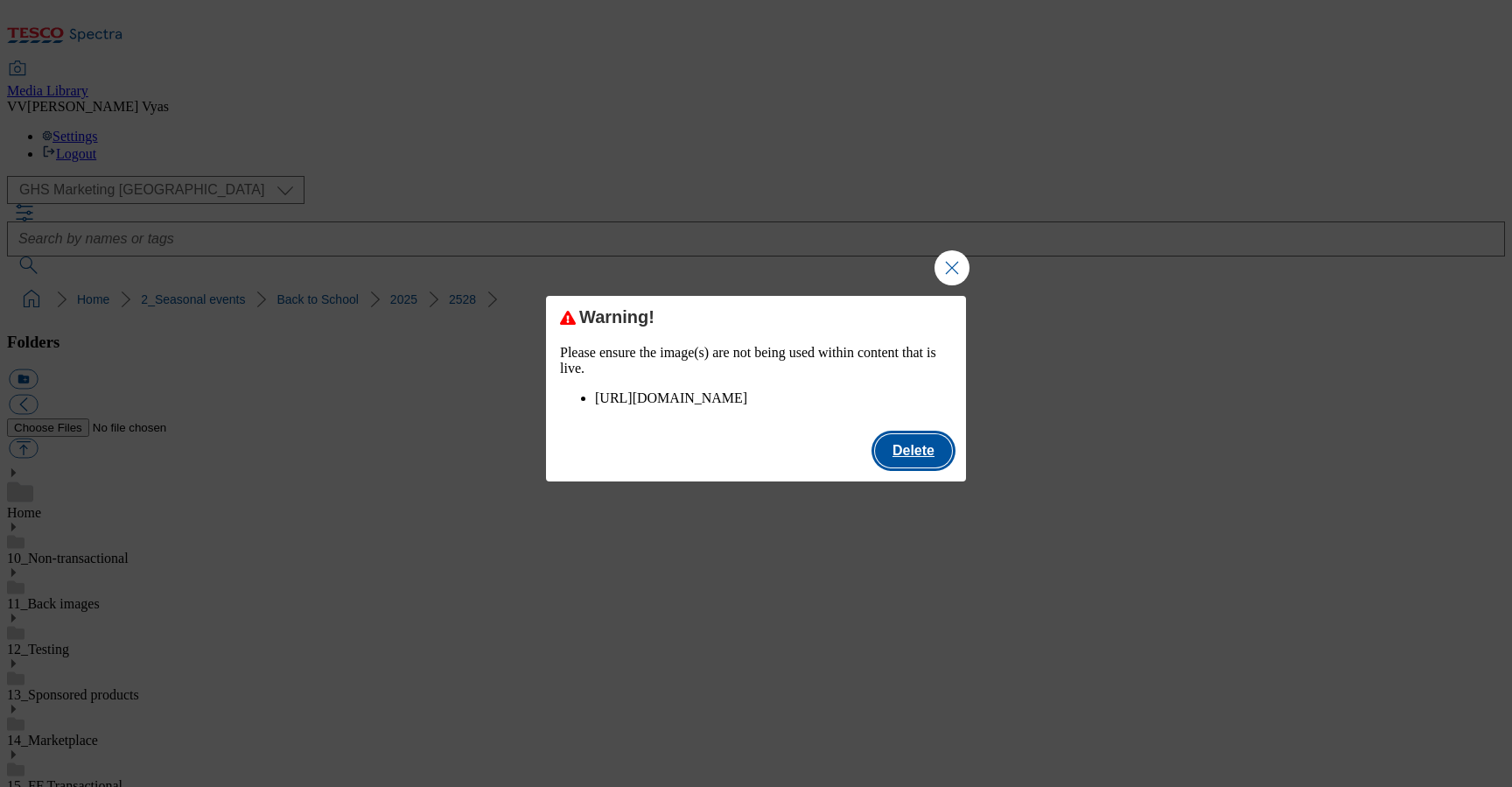
click at [910, 459] on button "Delete" at bounding box center [914, 451] width 77 height 33
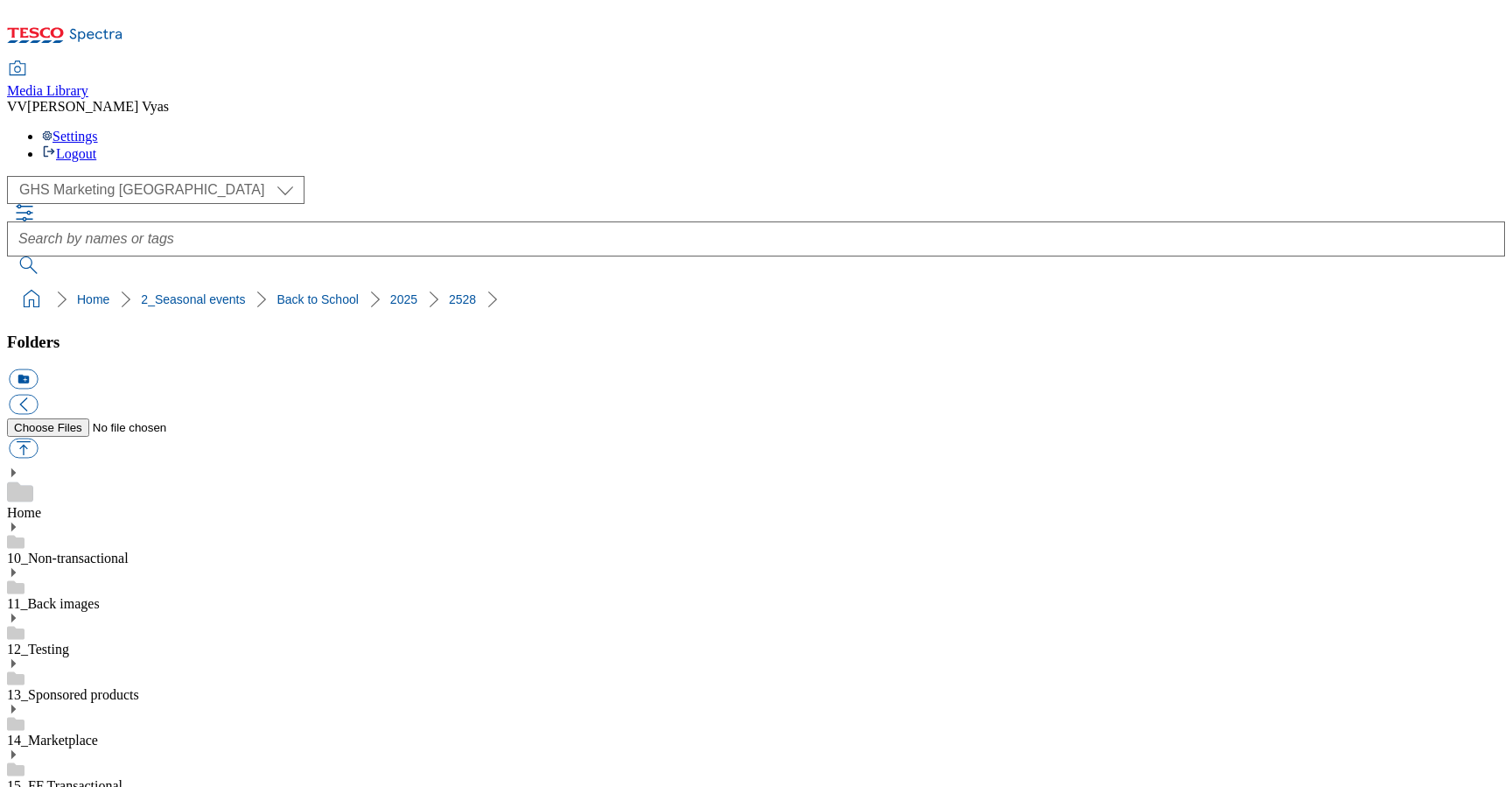
checkbox input "true"
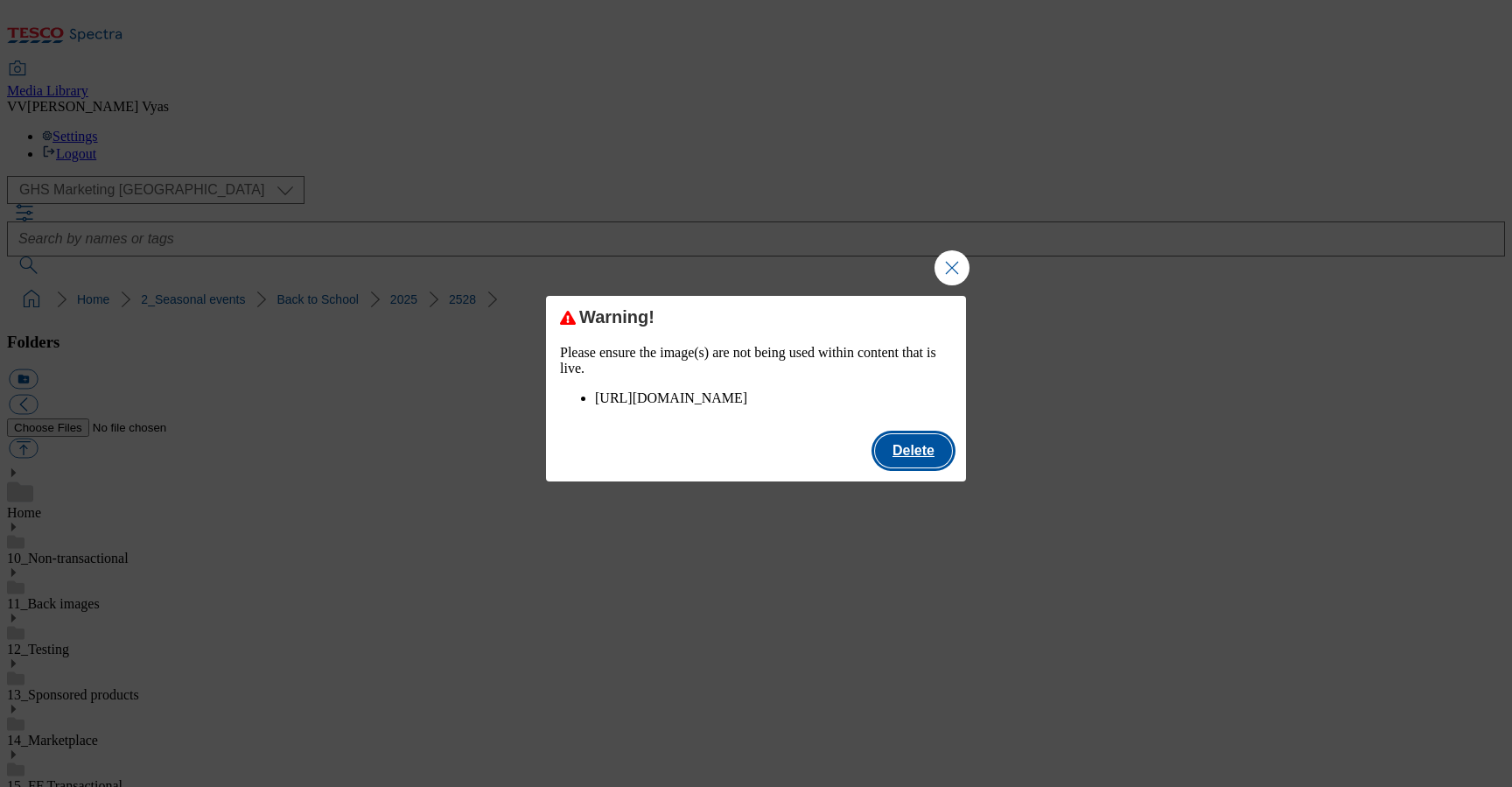
click at [898, 467] on button "Delete" at bounding box center [914, 451] width 77 height 33
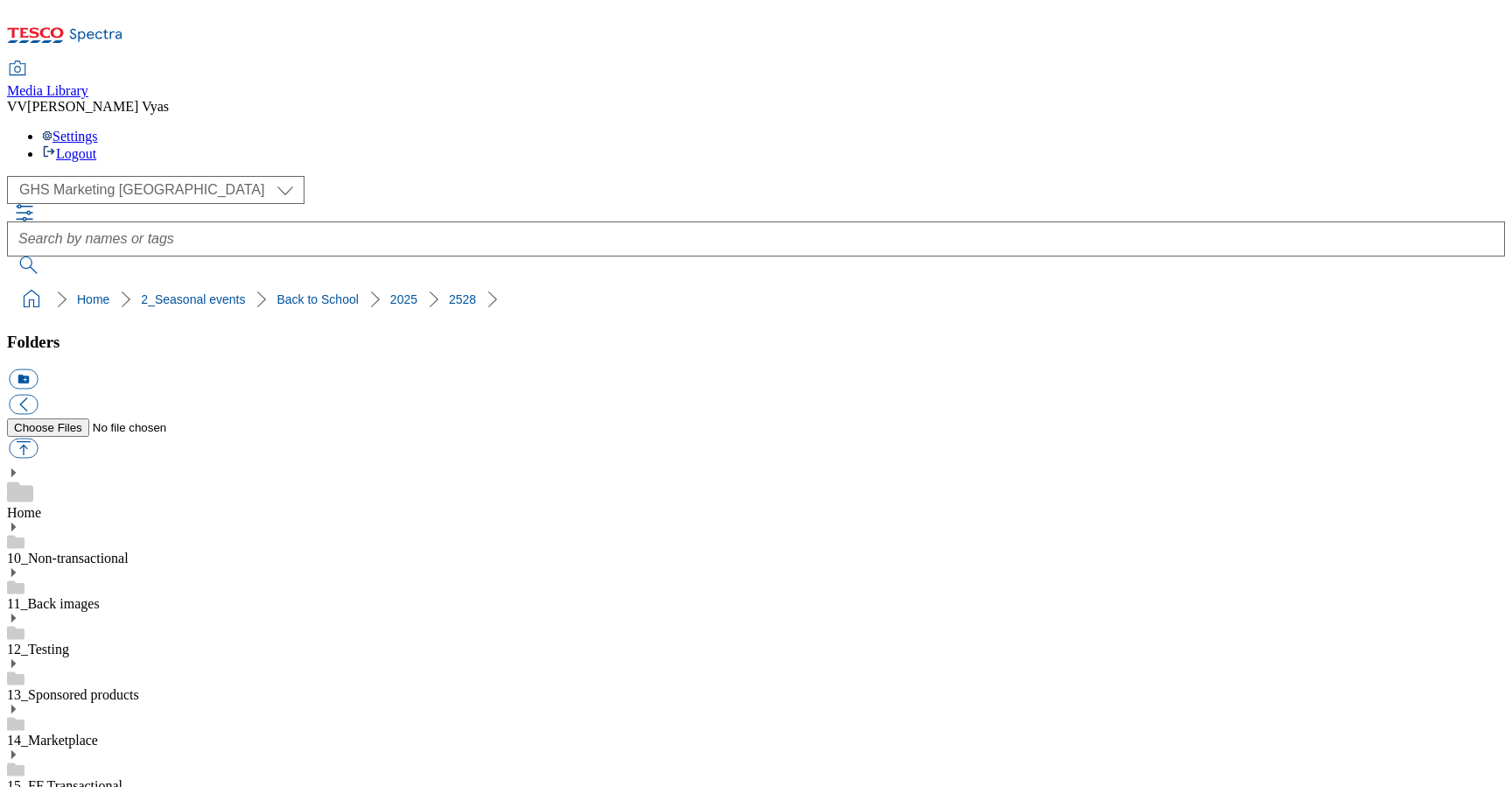
scroll to position [421, 0]
checkbox input "true"
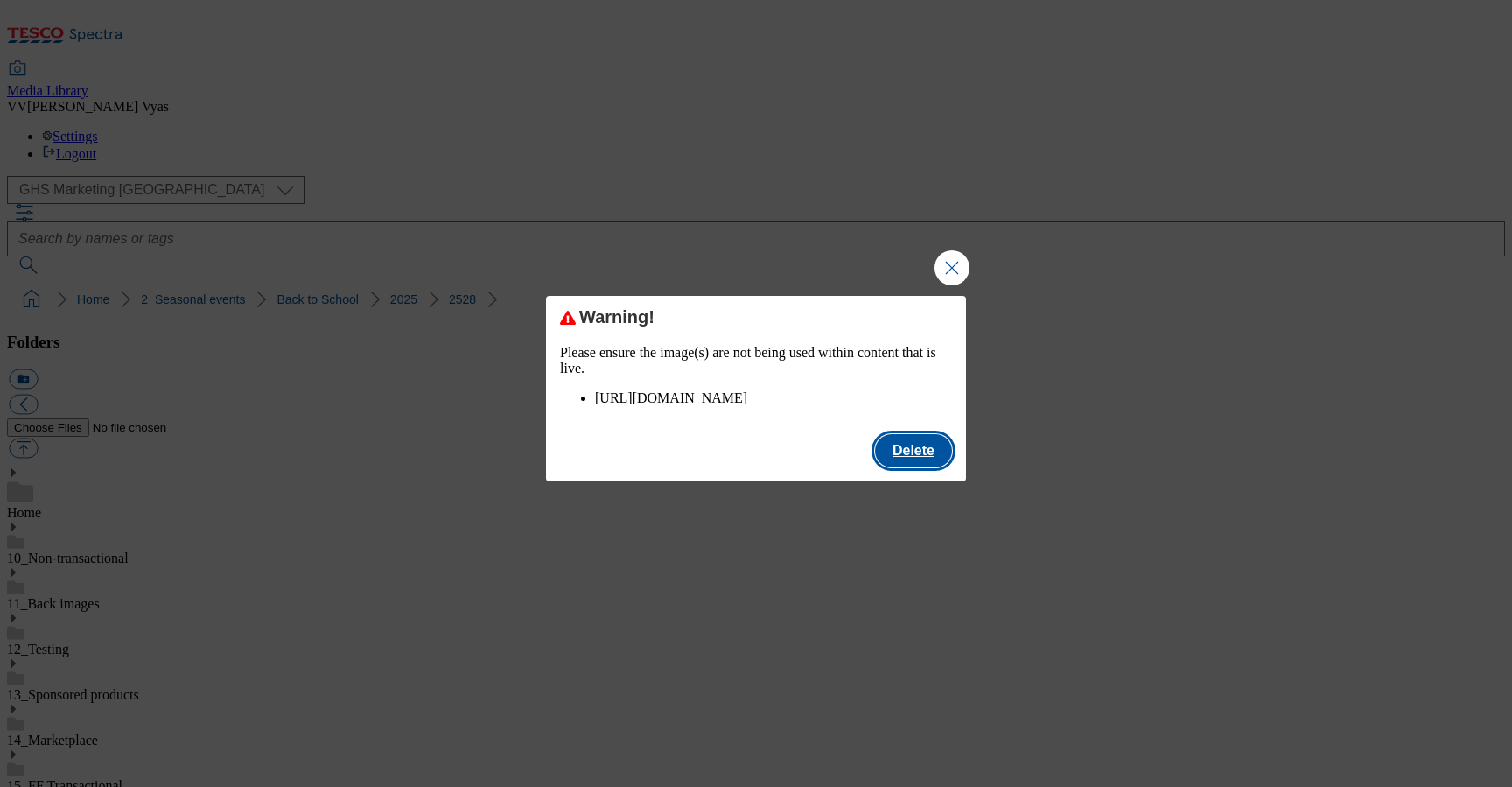
click at [914, 467] on button "Delete" at bounding box center [914, 451] width 77 height 33
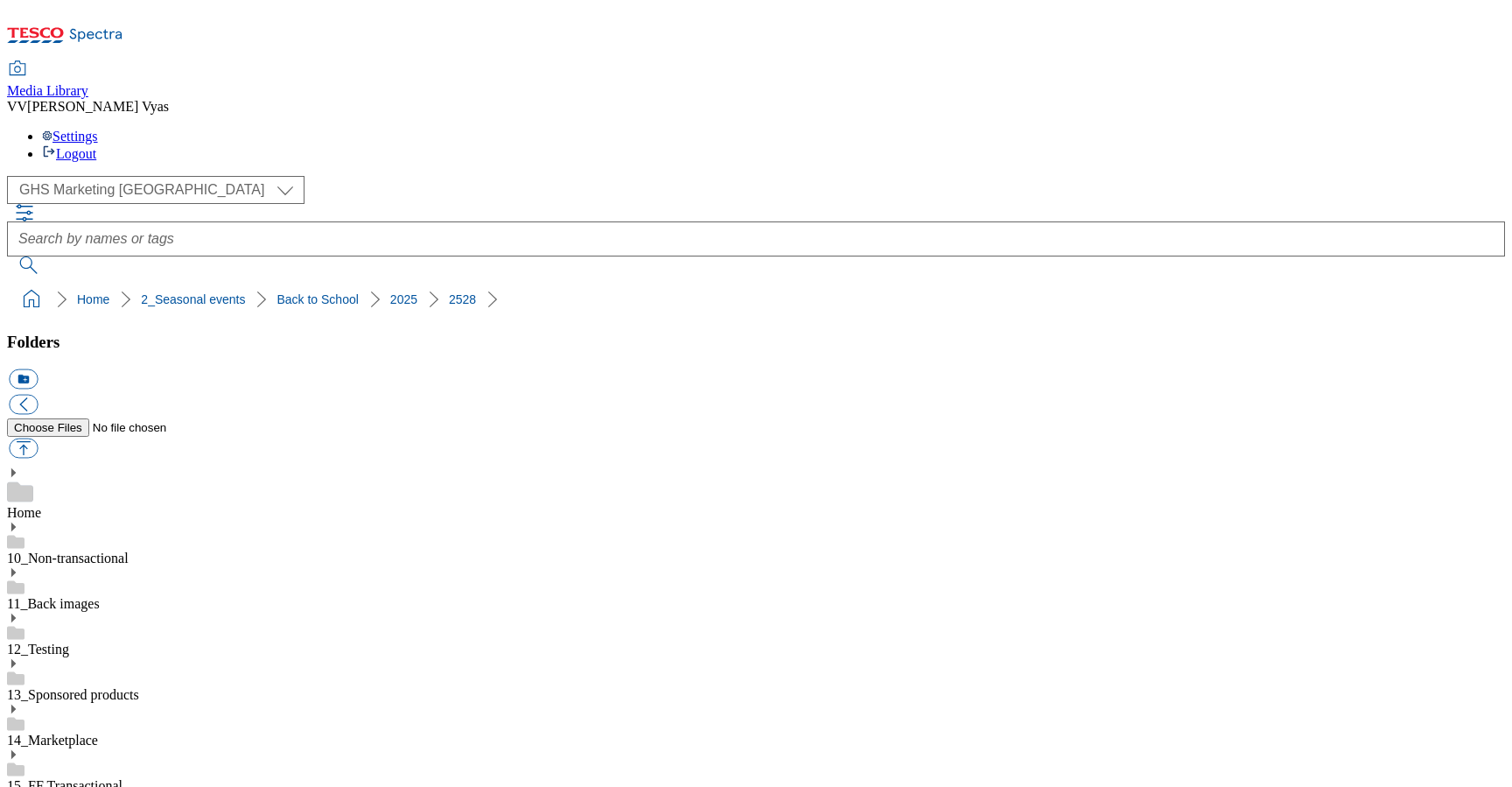
scroll to position [358, 0]
click at [37, 438] on button "button" at bounding box center [23, 448] width 29 height 20
type input "C:\fakepath\2025-GHS-Buylist-Header-1390x392 BTR.jpg"
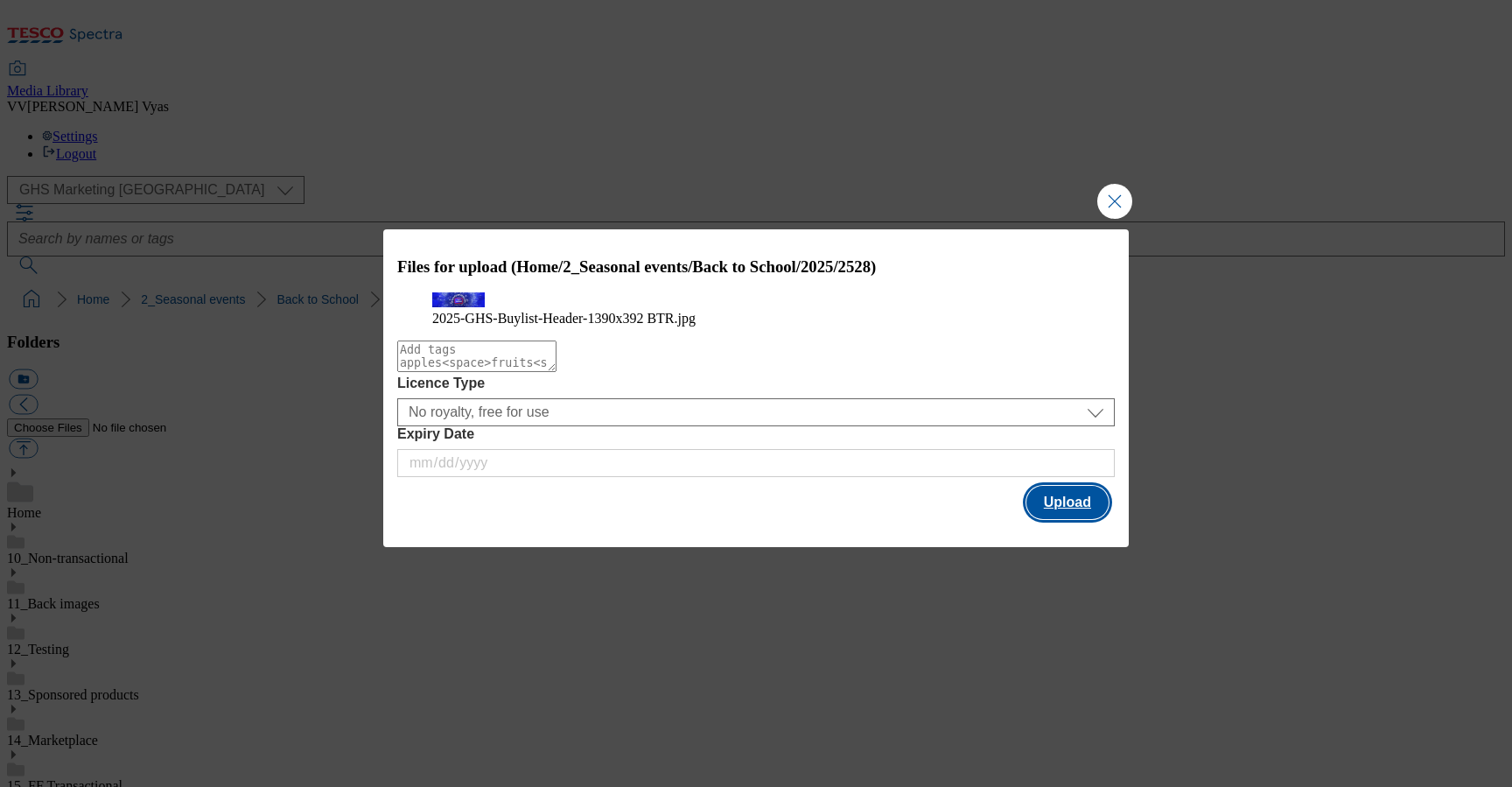
click at [1095, 519] on button "Upload" at bounding box center [1068, 502] width 83 height 33
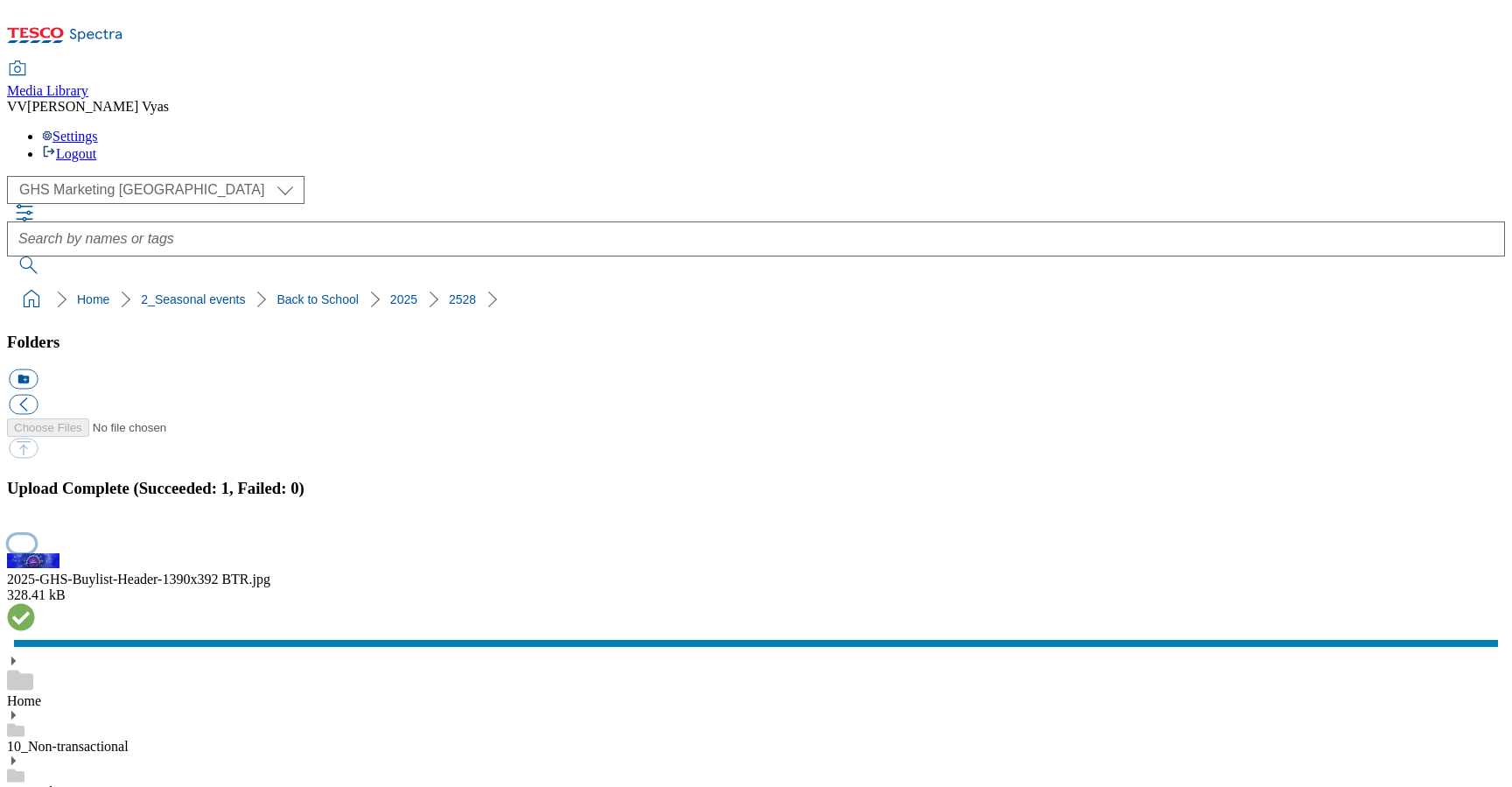
click at [35, 535] on button "button" at bounding box center [22, 543] width 27 height 17
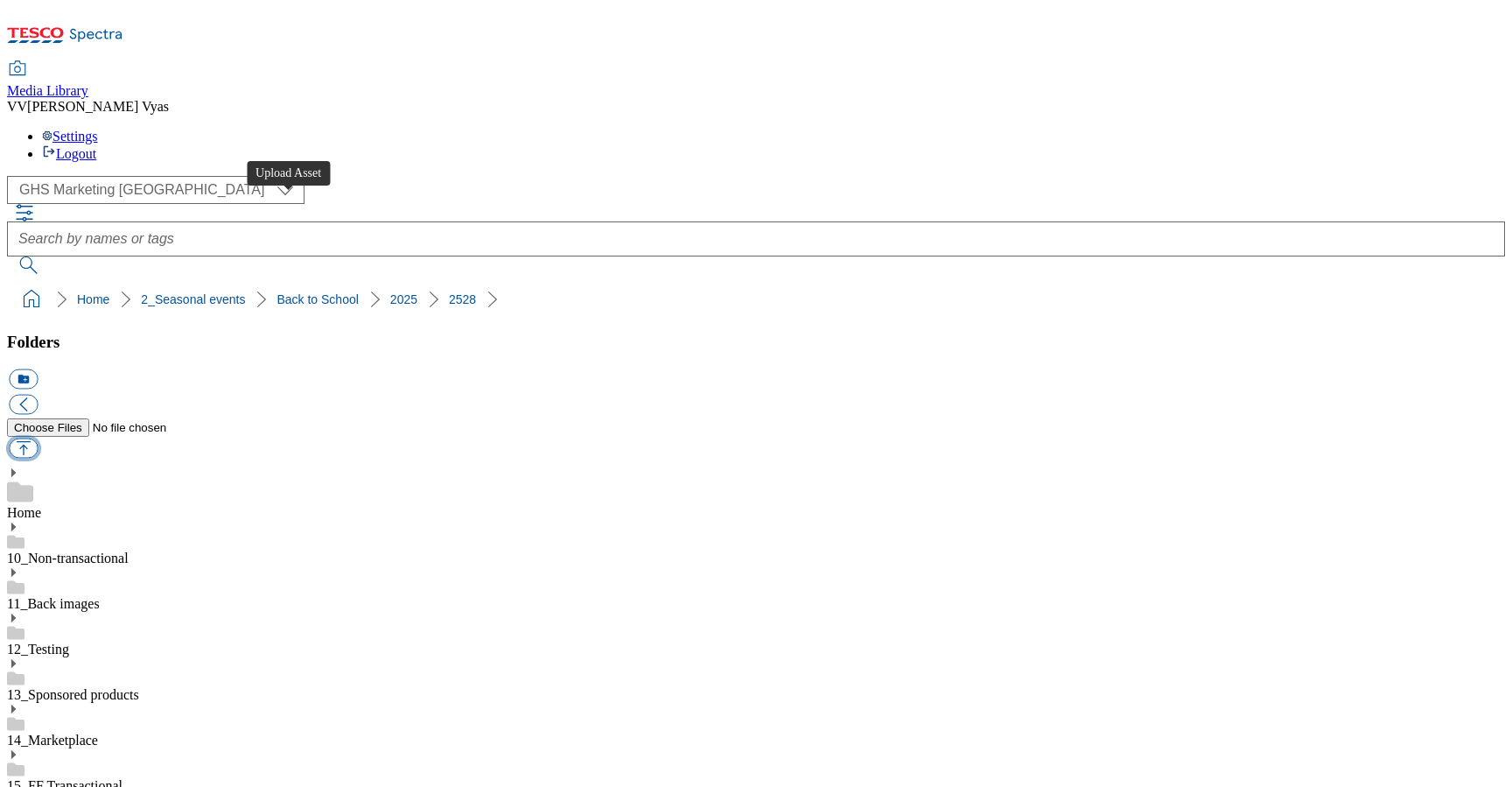
click at [37, 438] on button "button" at bounding box center [23, 448] width 29 height 20
type input "C:\fakepath\410261-Summer Launch BL-1.jpg"
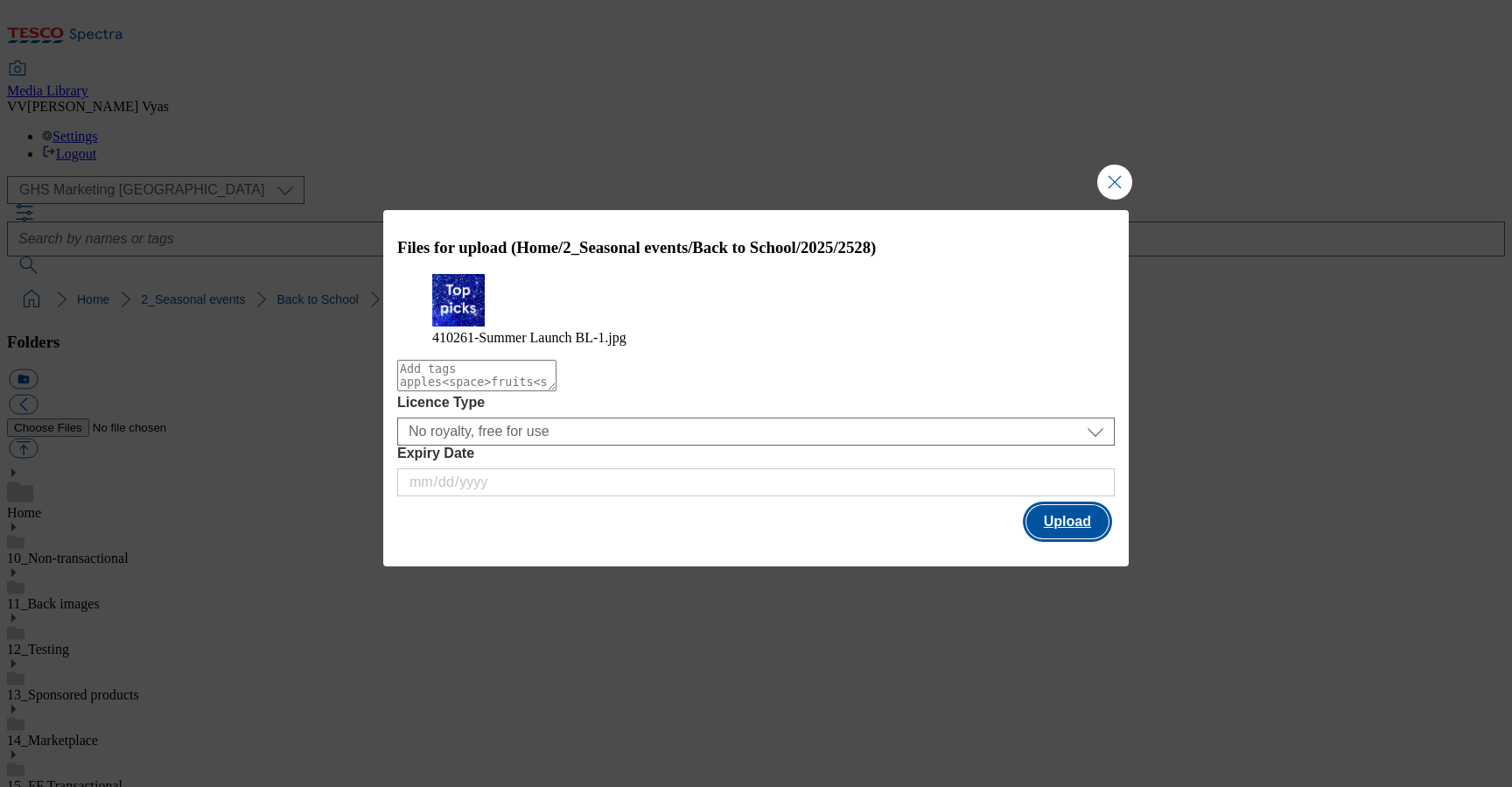
click at [1070, 529] on button "Upload" at bounding box center [1068, 522] width 83 height 33
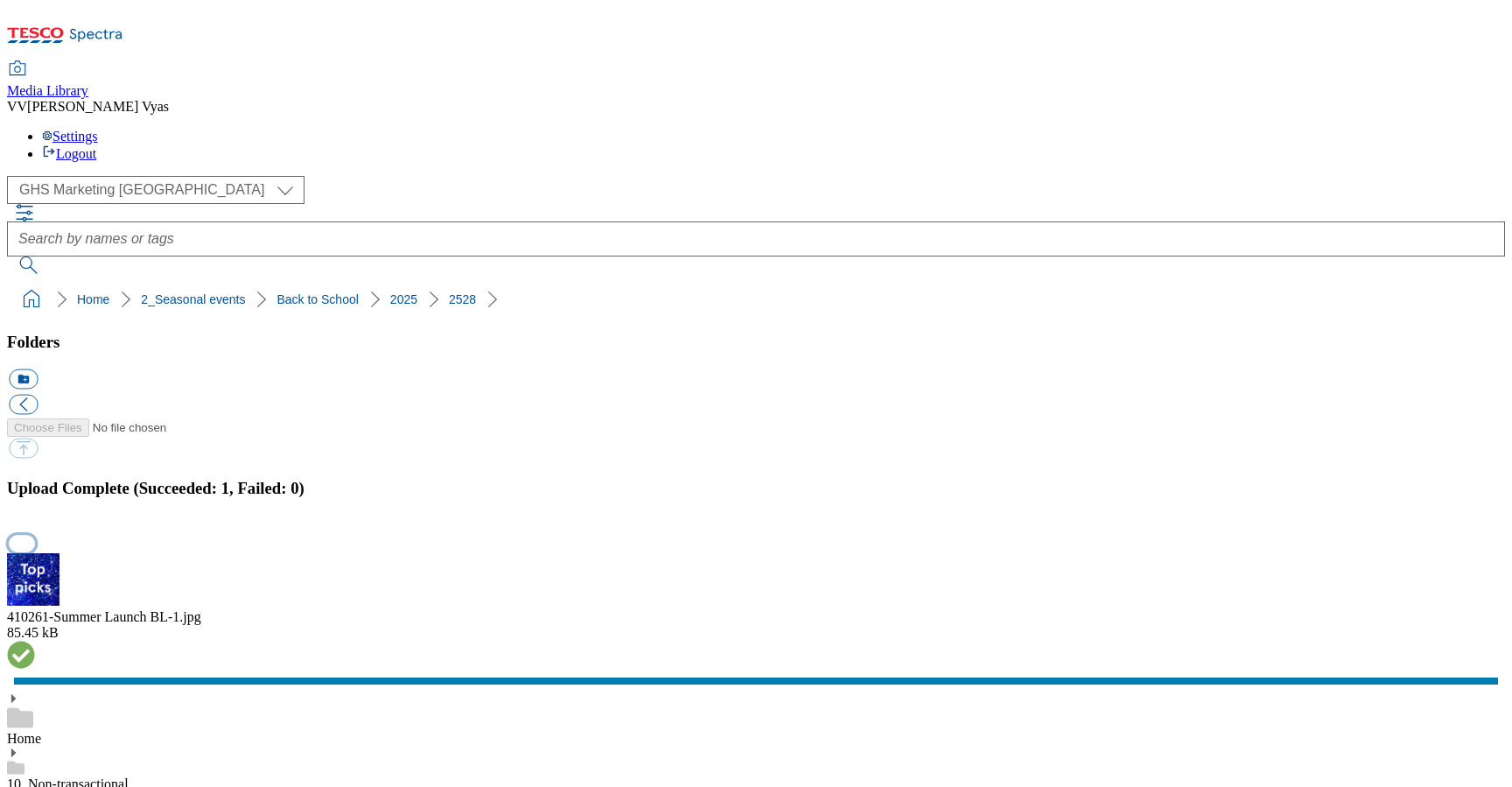
click at [35, 535] on button "button" at bounding box center [22, 543] width 27 height 17
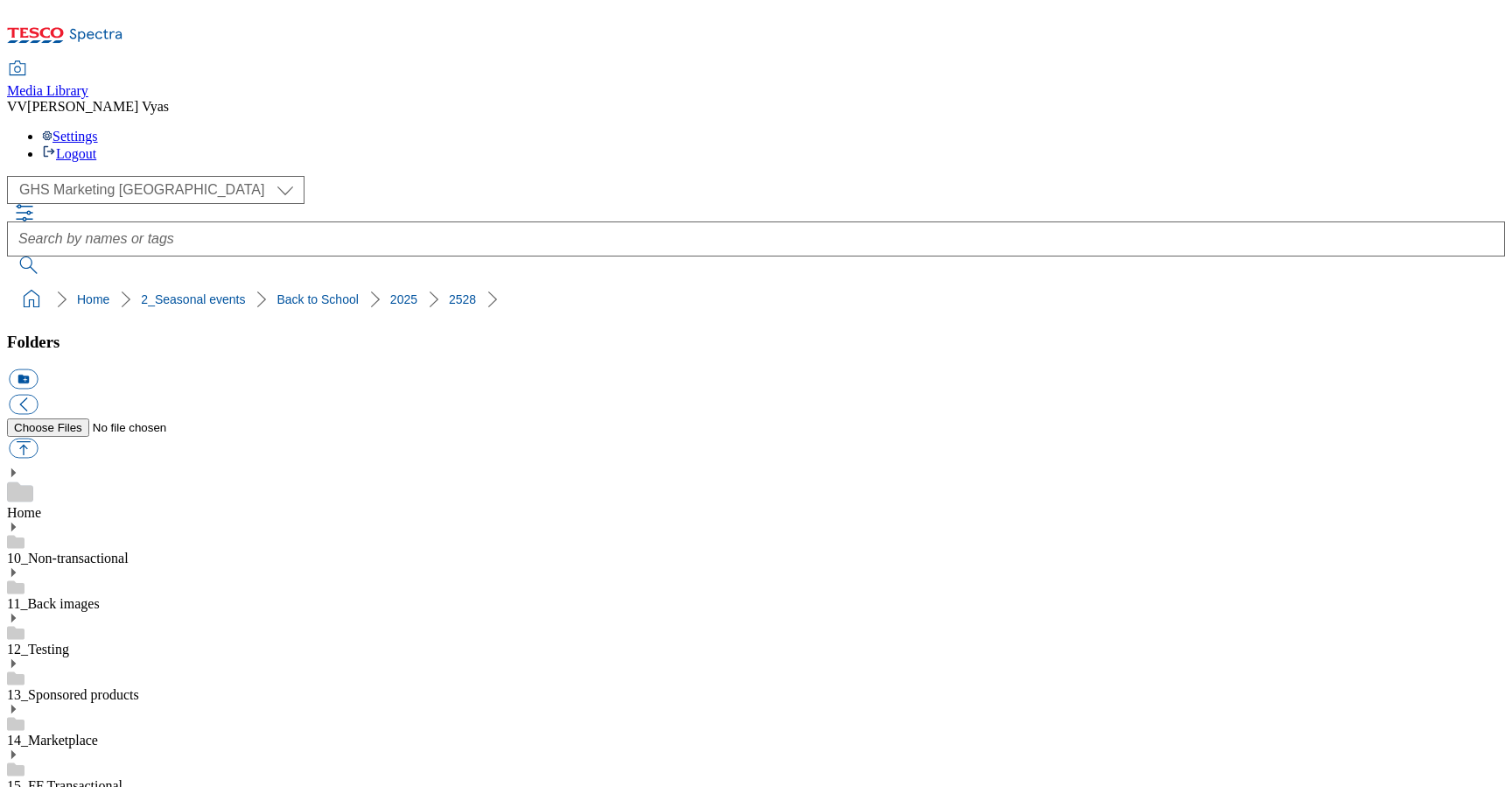
scroll to position [0, 0]
click at [37, 438] on button "button" at bounding box center [23, 448] width 29 height 20
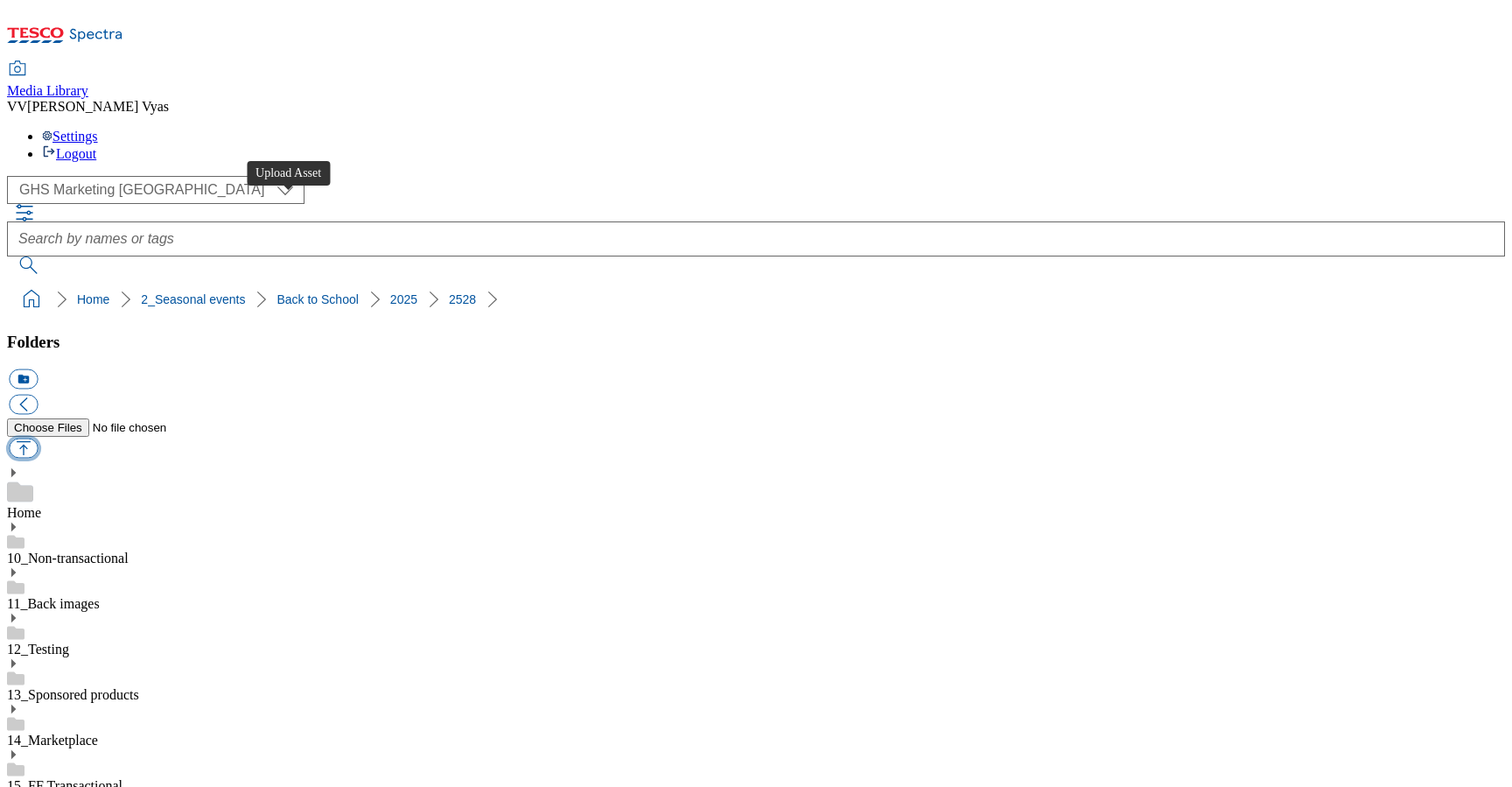
type input "C:\fakepath\2523-GHS-BLthumb-BTR 9.jpg"
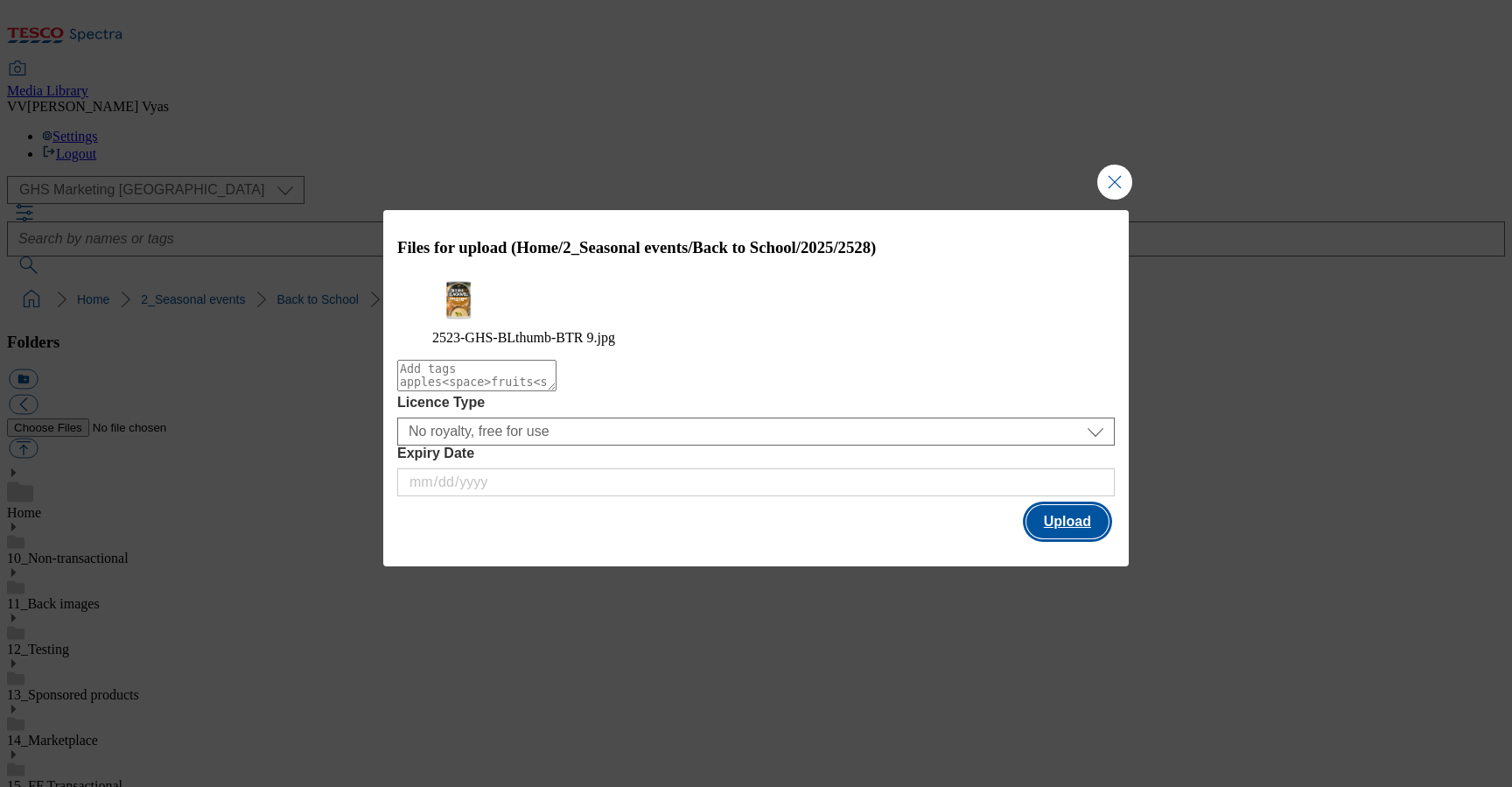
click at [1063, 525] on button "Upload" at bounding box center [1068, 522] width 83 height 33
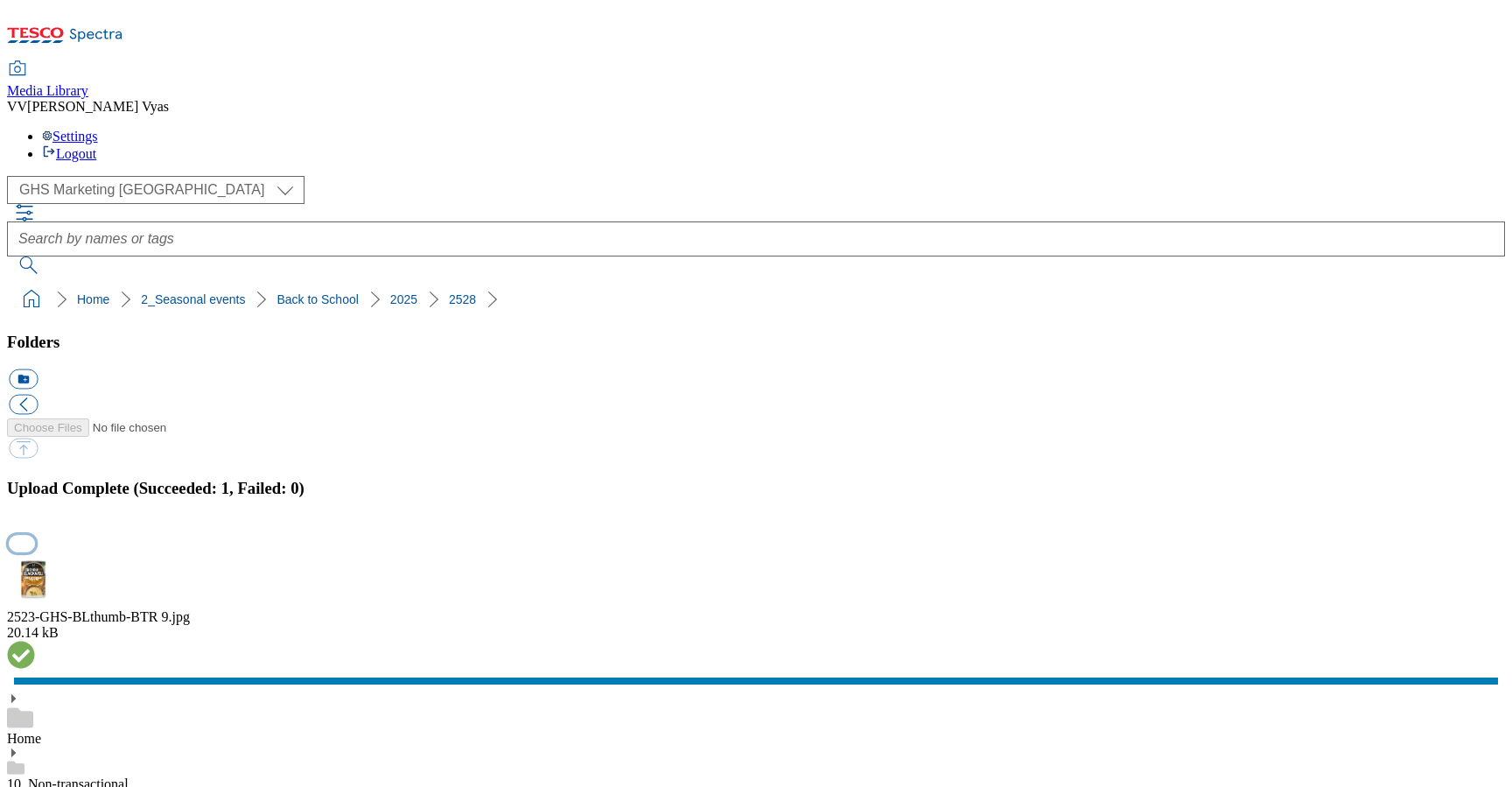
click at [35, 535] on button "button" at bounding box center [22, 543] width 27 height 17
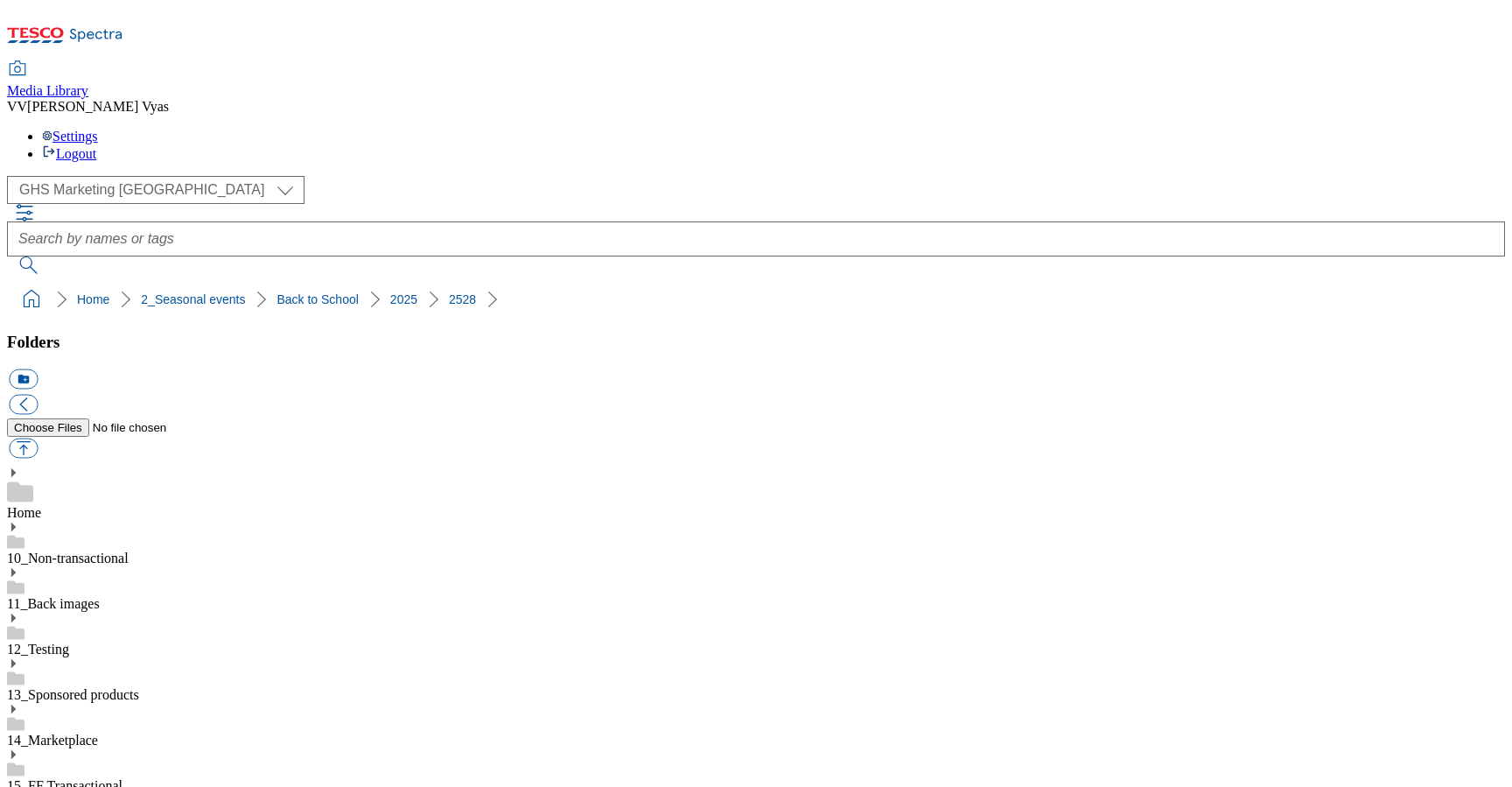
click at [20, 786] on icon at bounding box center [13, 800] width 12 height 12
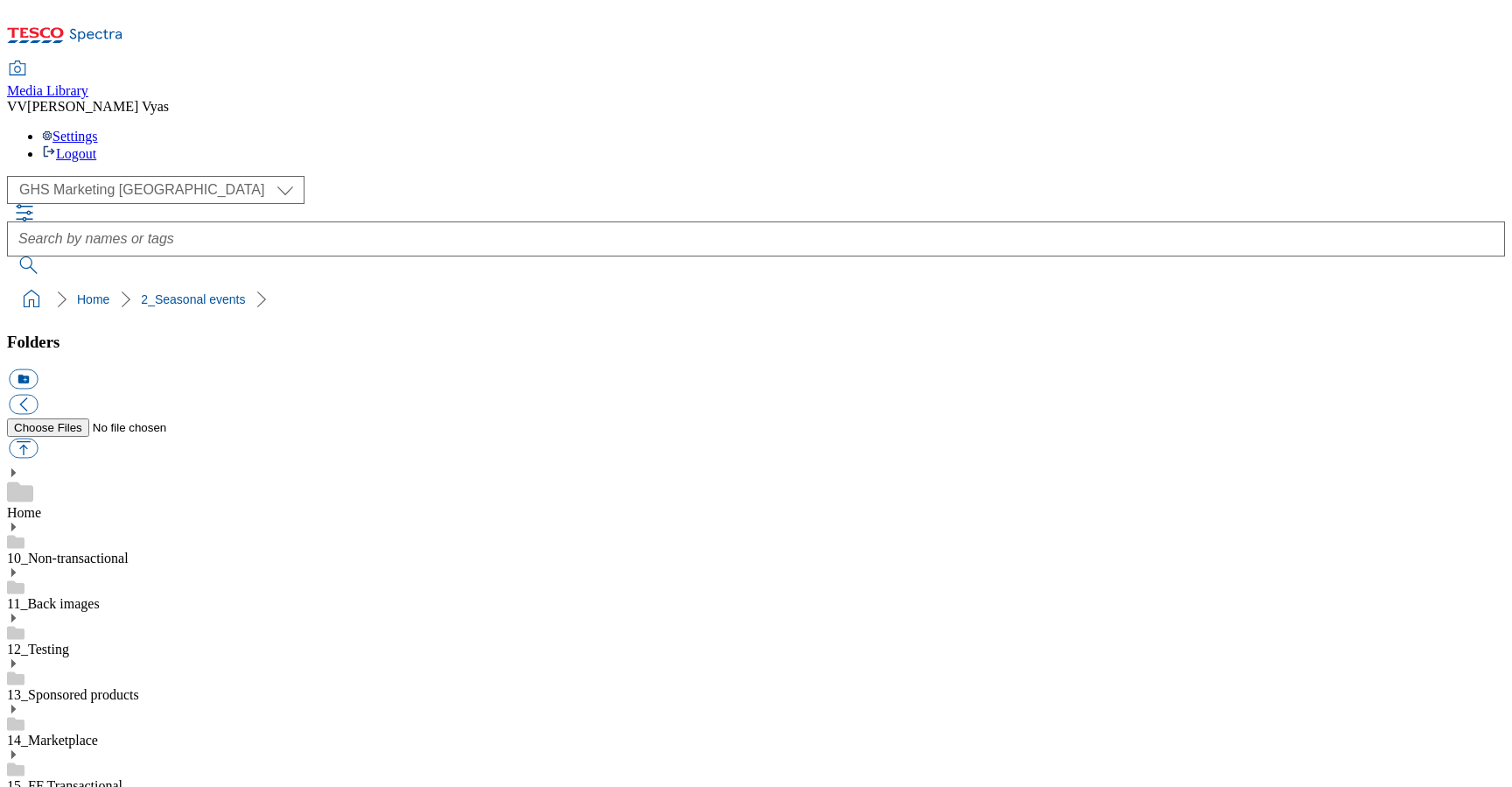
scroll to position [171, 0]
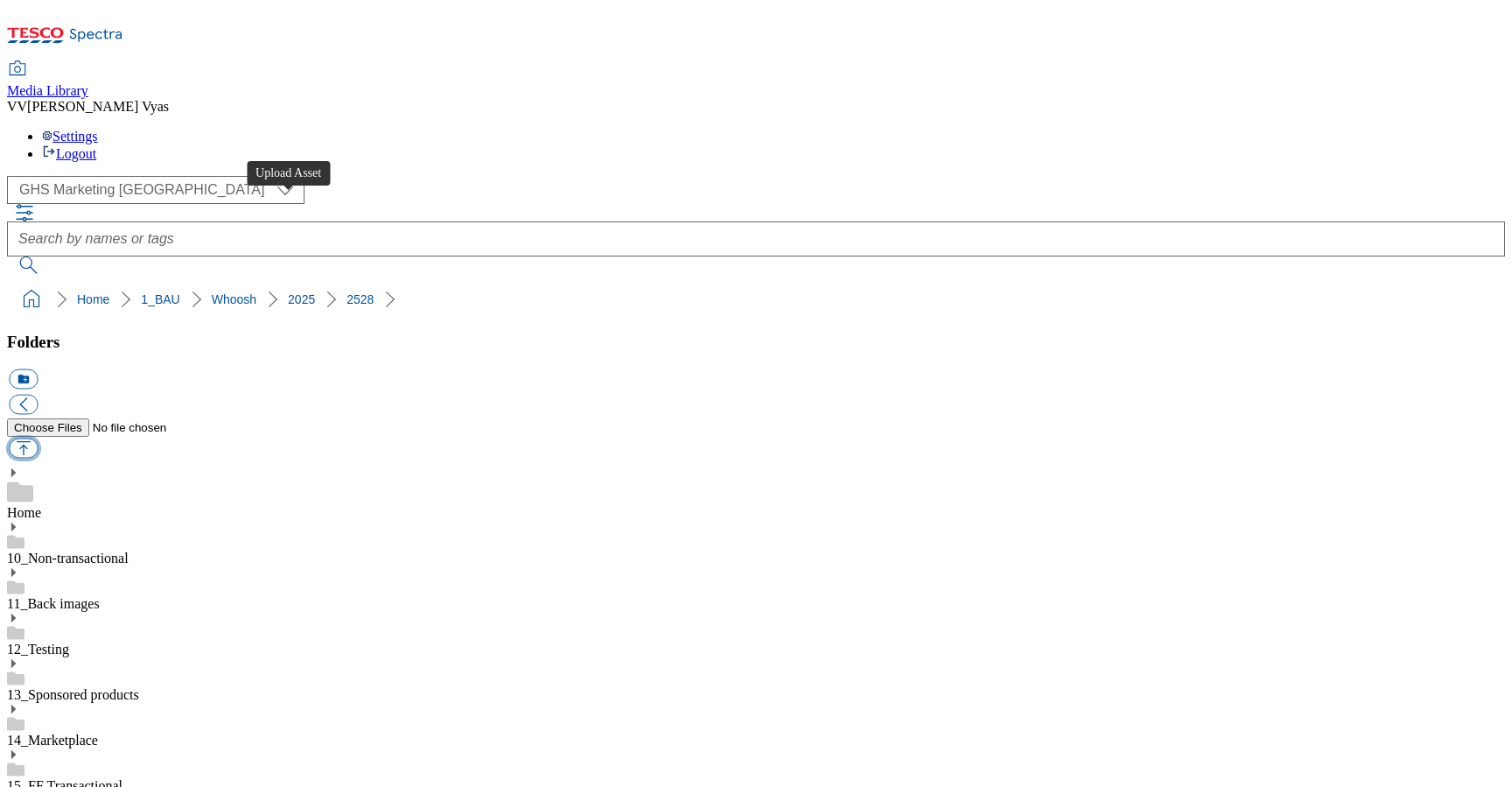
click at [37, 438] on button "button" at bounding box center [23, 448] width 29 height 20
type input "C:\fakepath\2528-Whoosh-Stamp-breakfast.jpg"
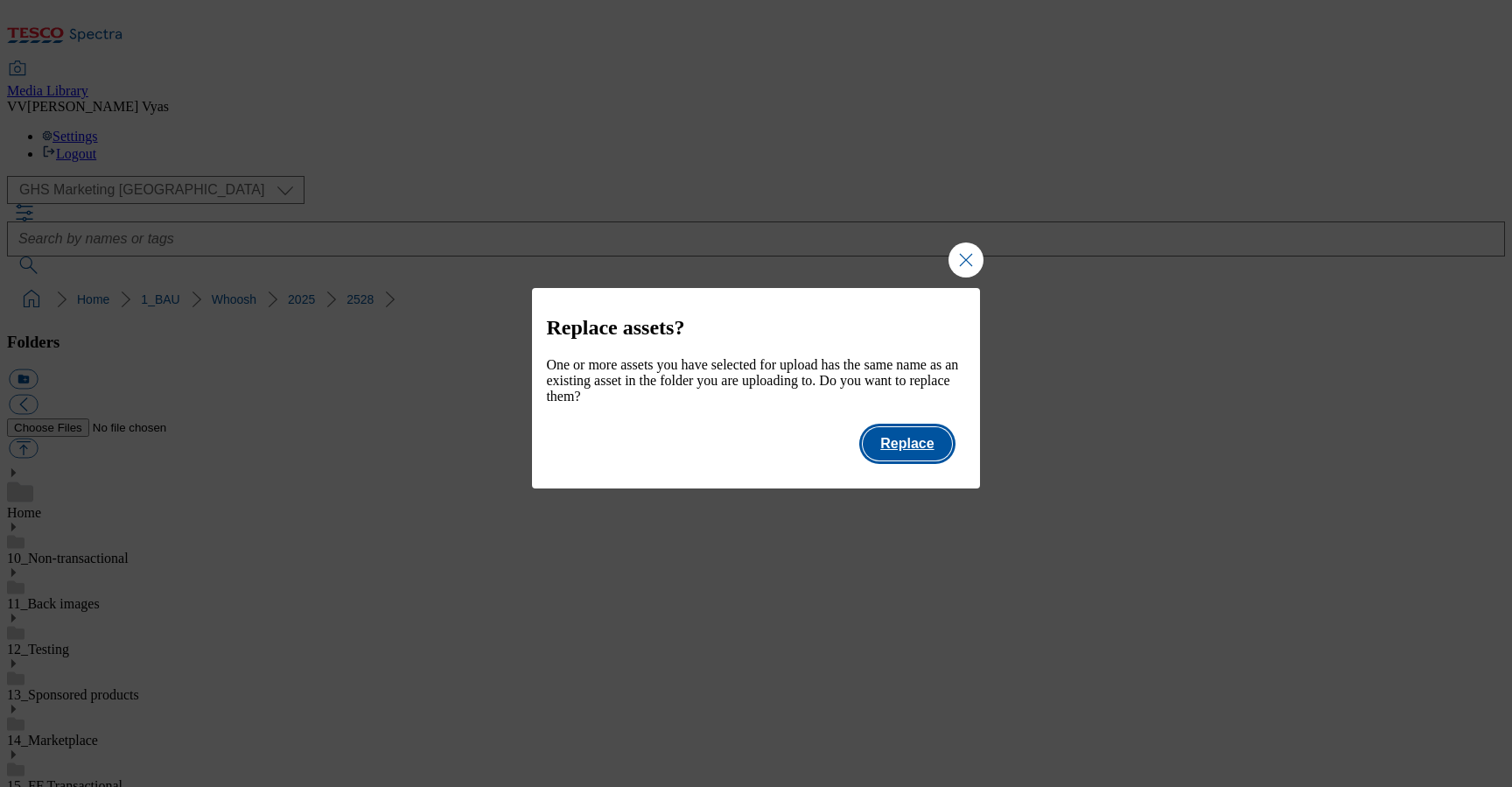
click at [922, 460] on button "Replace" at bounding box center [907, 444] width 89 height 33
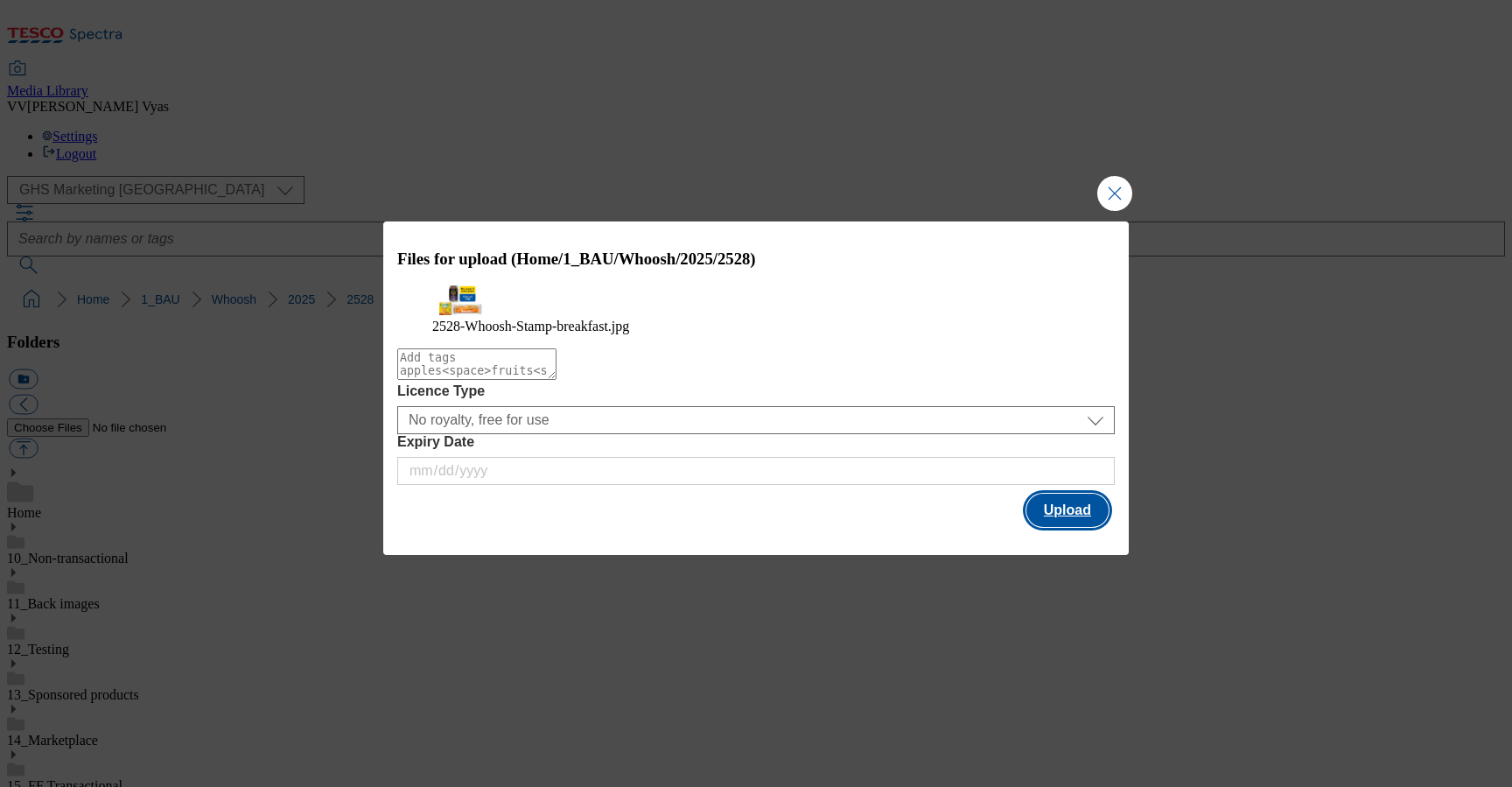
click at [1079, 527] on button "Upload" at bounding box center [1068, 510] width 83 height 33
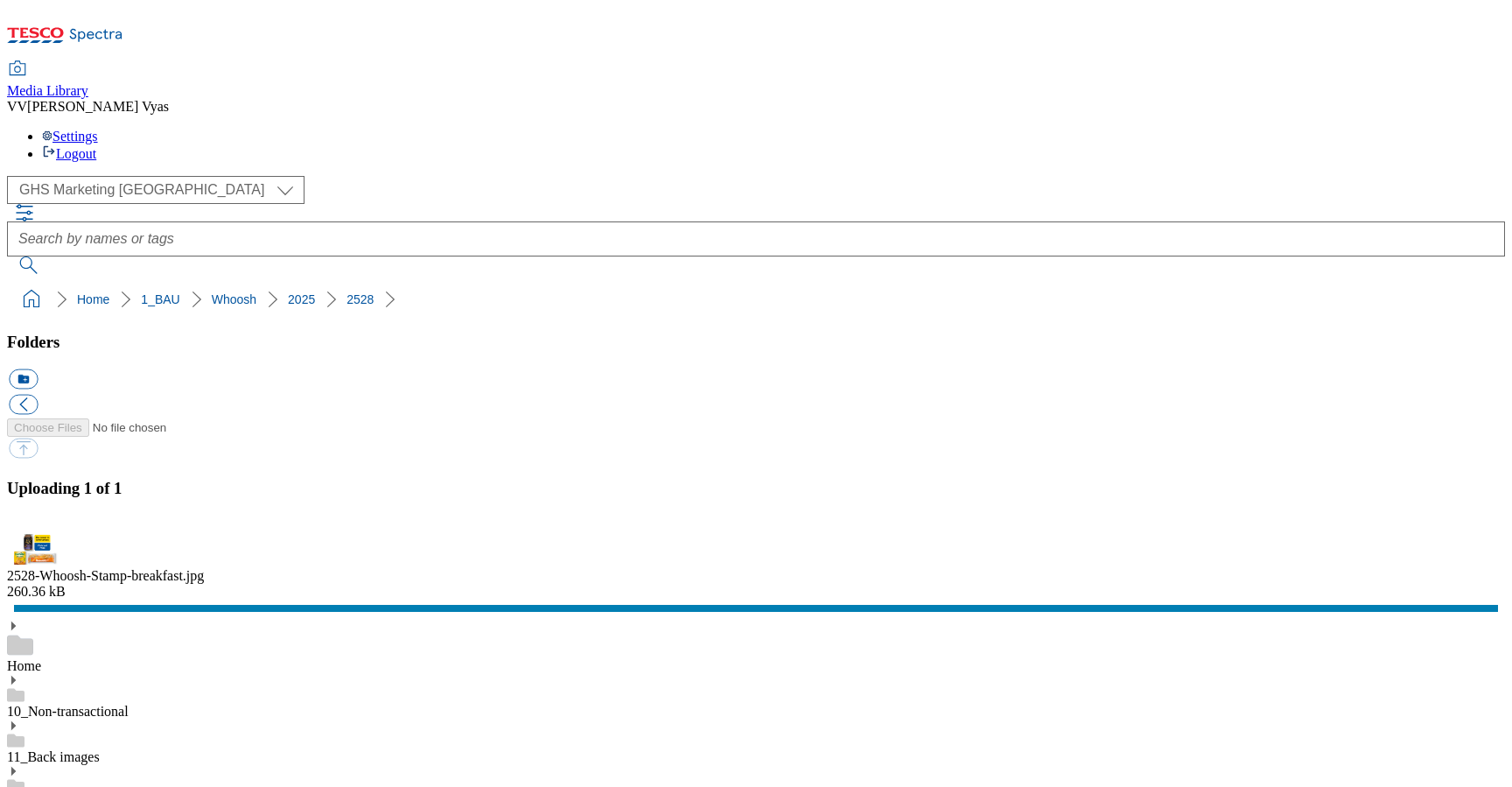
scroll to position [279, 0]
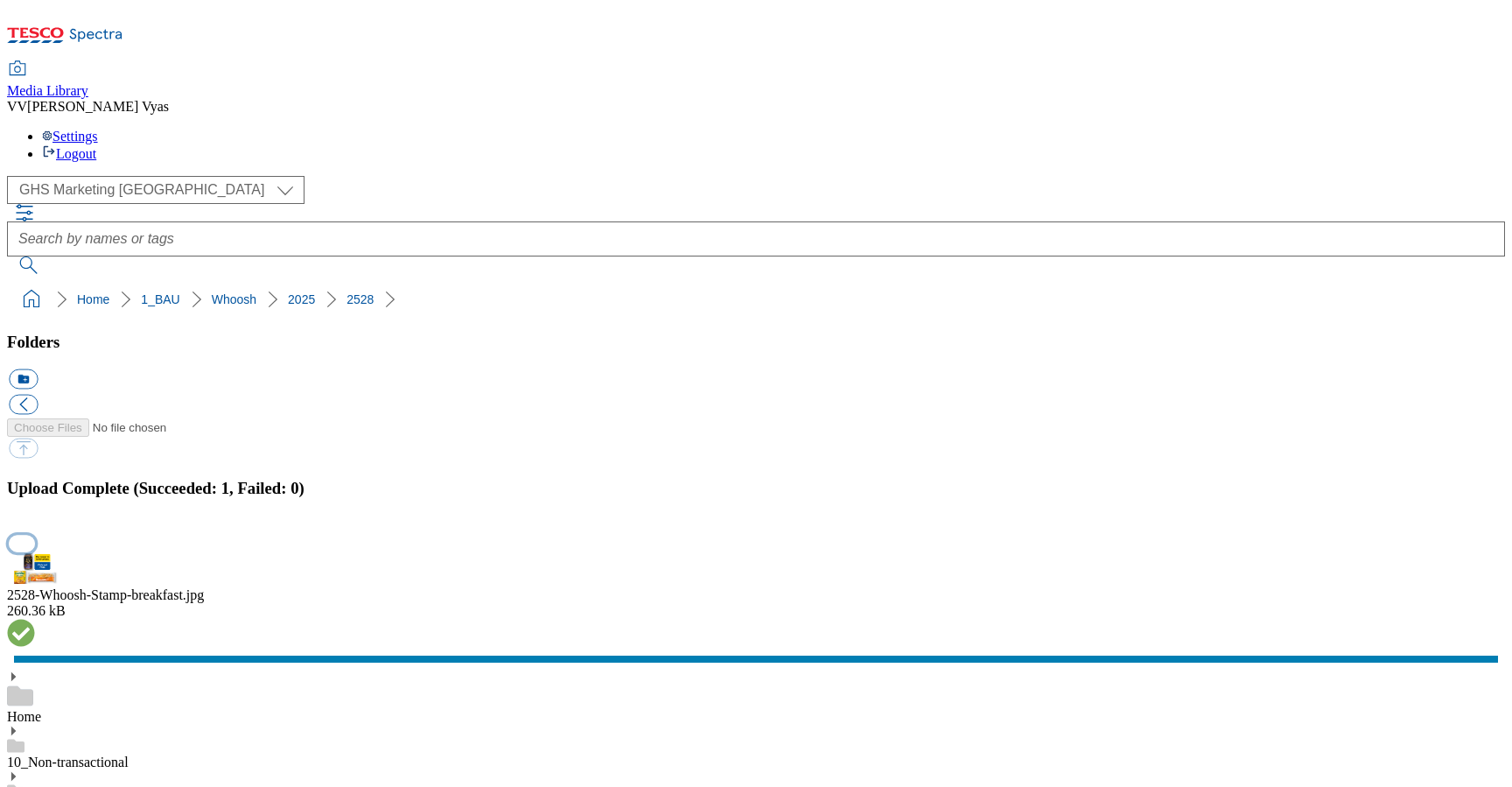
click at [35, 535] on button "button" at bounding box center [22, 543] width 27 height 17
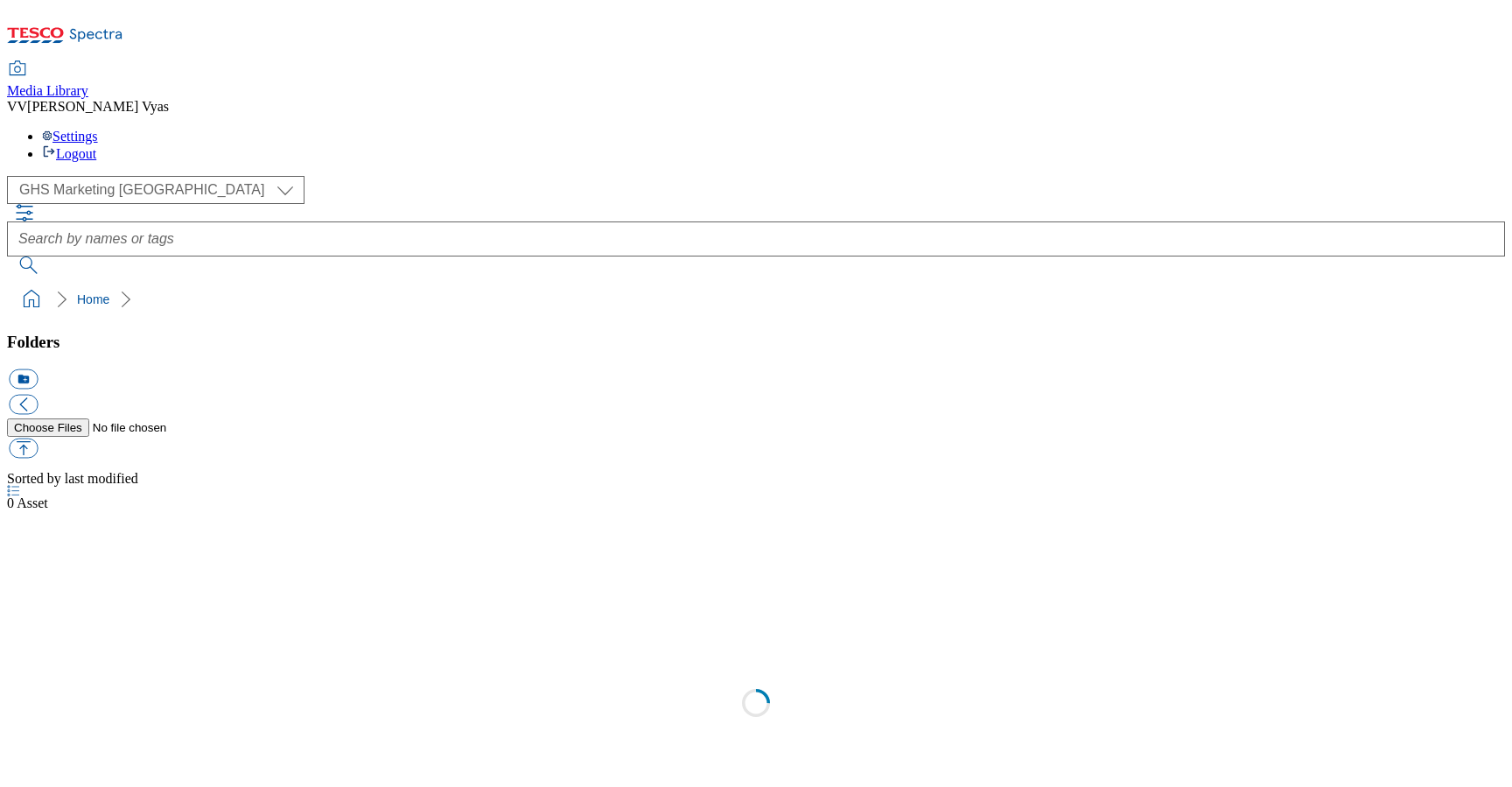
select select "flare-ghs-mktg"
